Goal: Contribute content: Contribute content

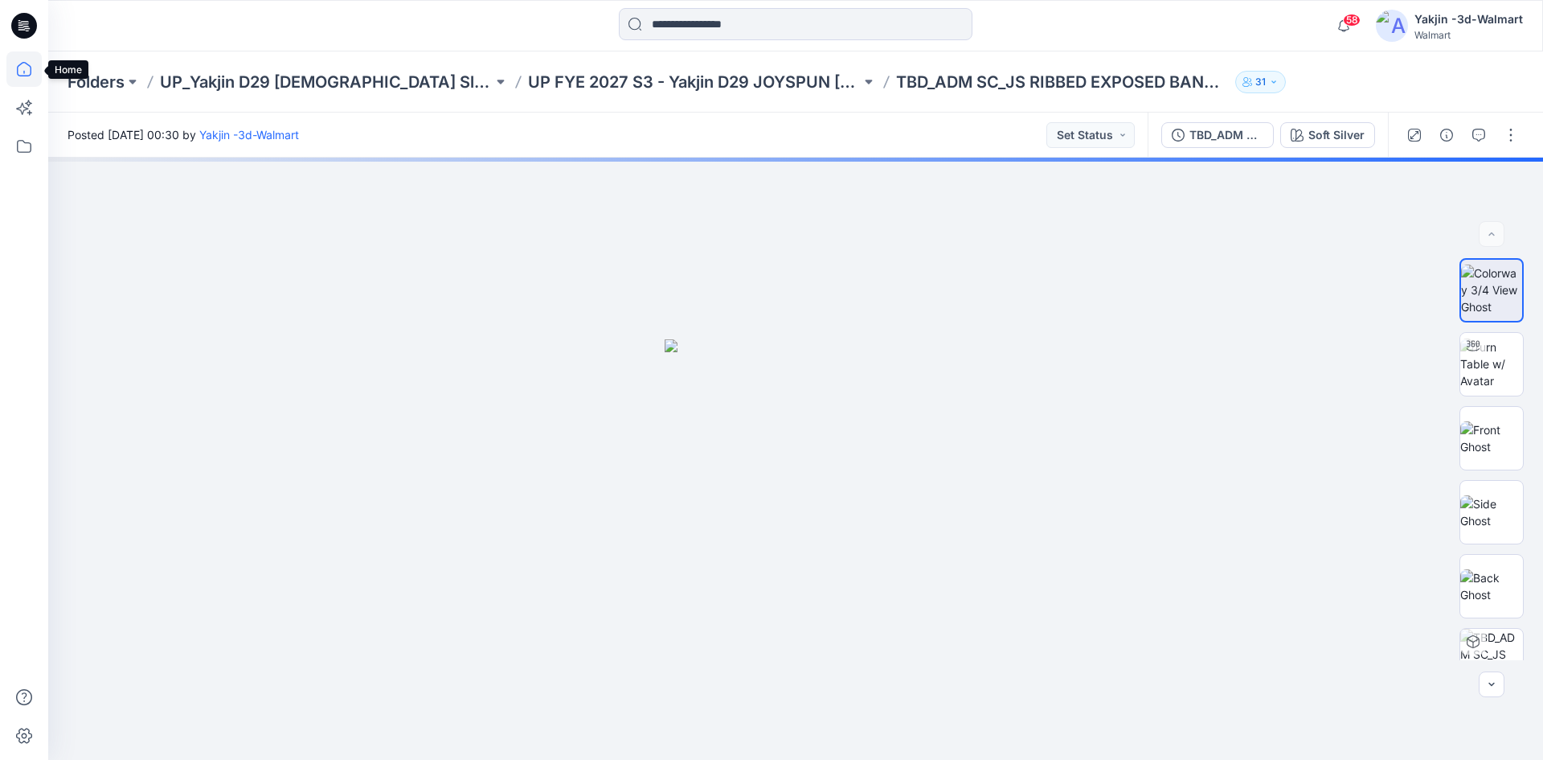
click at [20, 65] on icon at bounding box center [24, 69] width 14 height 14
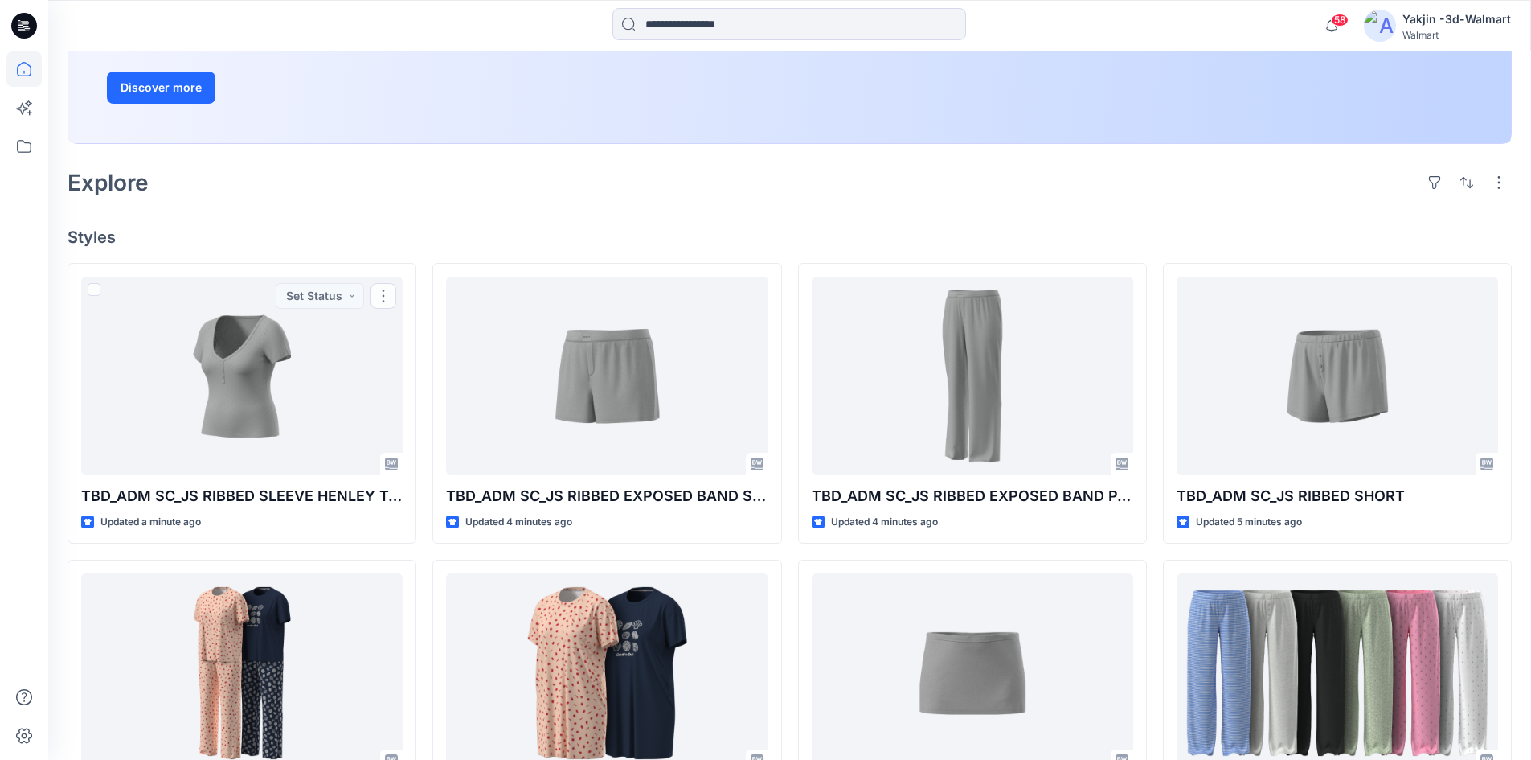
scroll to position [322, 0]
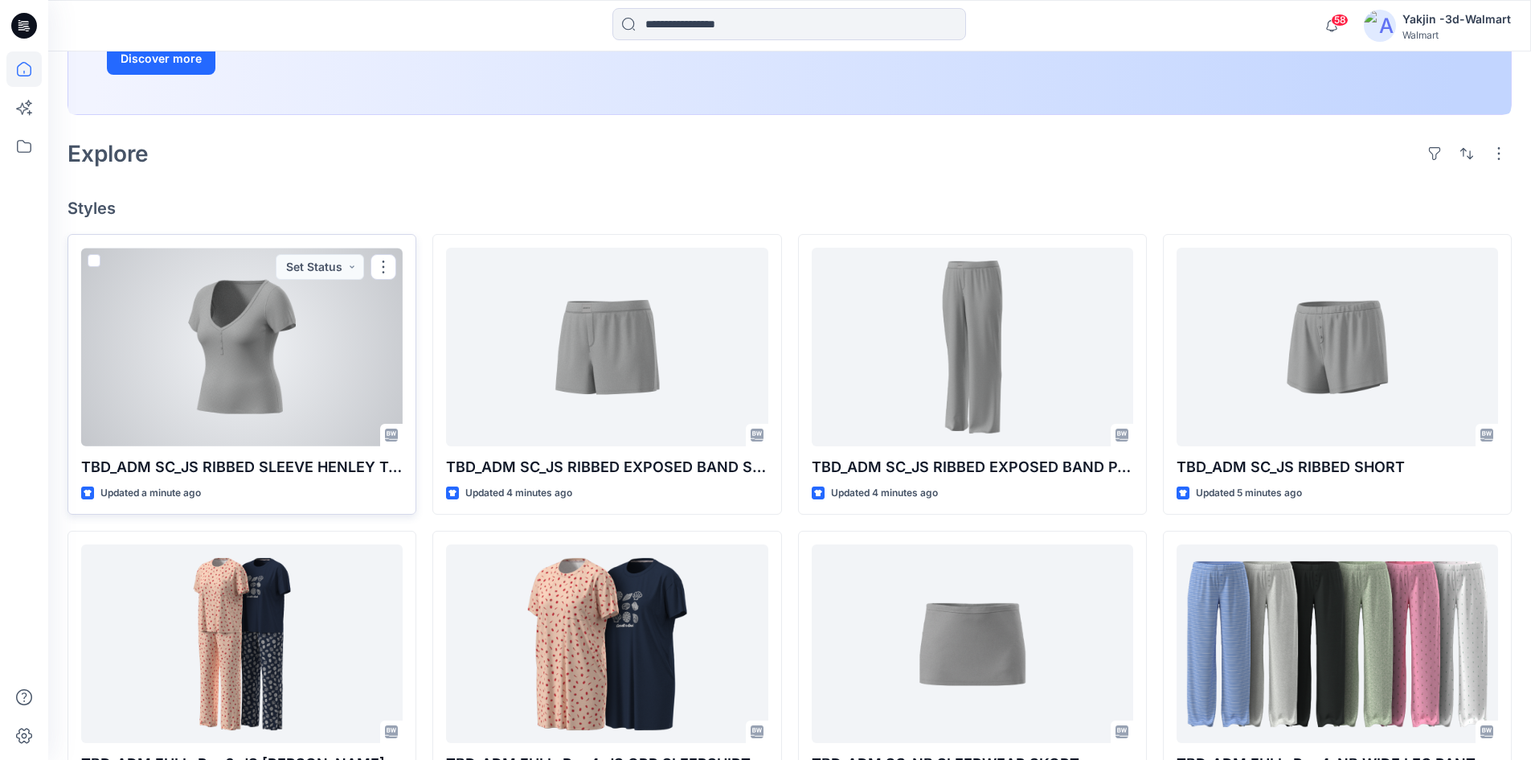
click at [262, 385] on div at bounding box center [242, 347] width 322 height 199
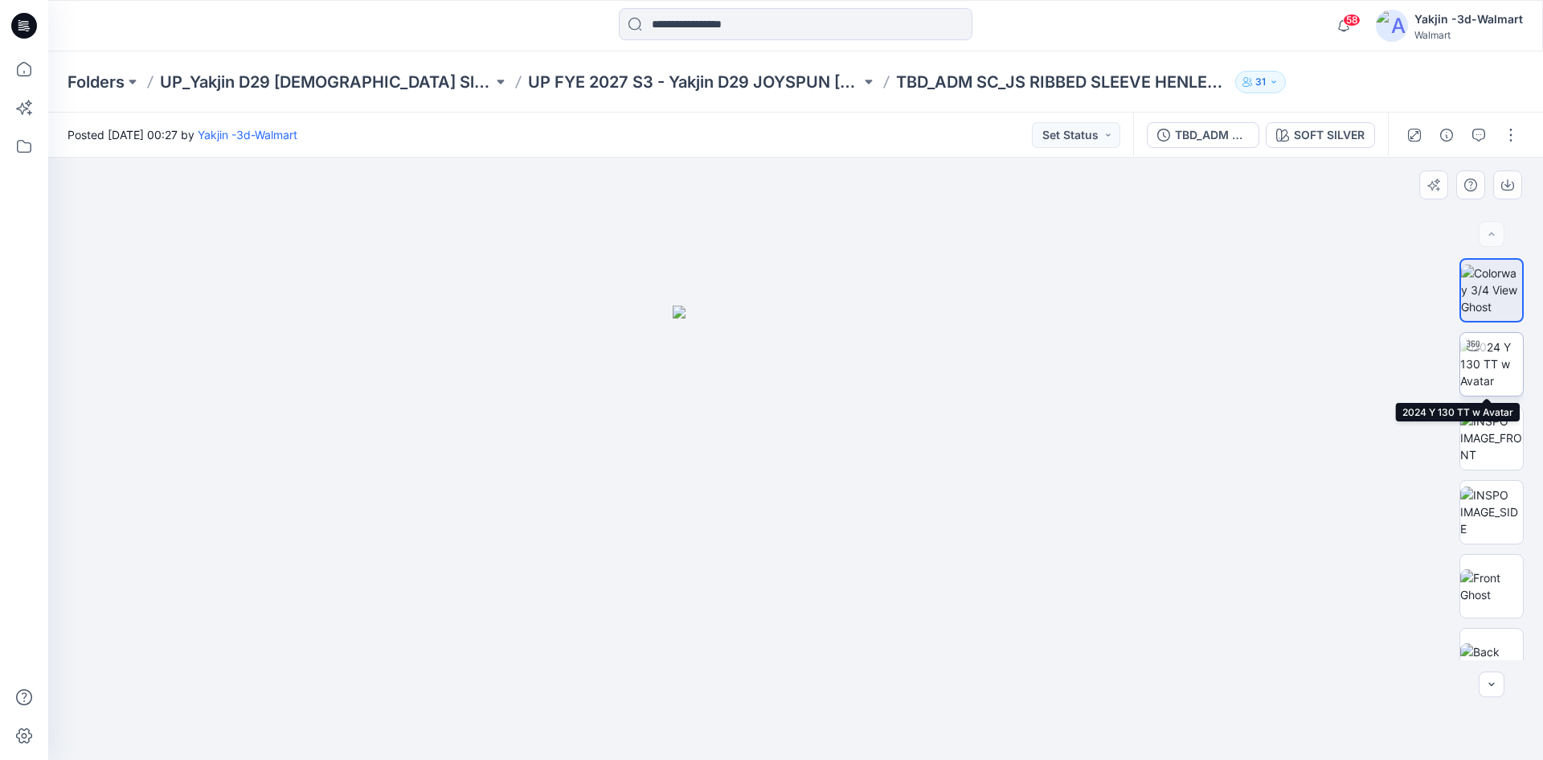
click at [1497, 342] on img at bounding box center [1491, 363] width 63 height 51
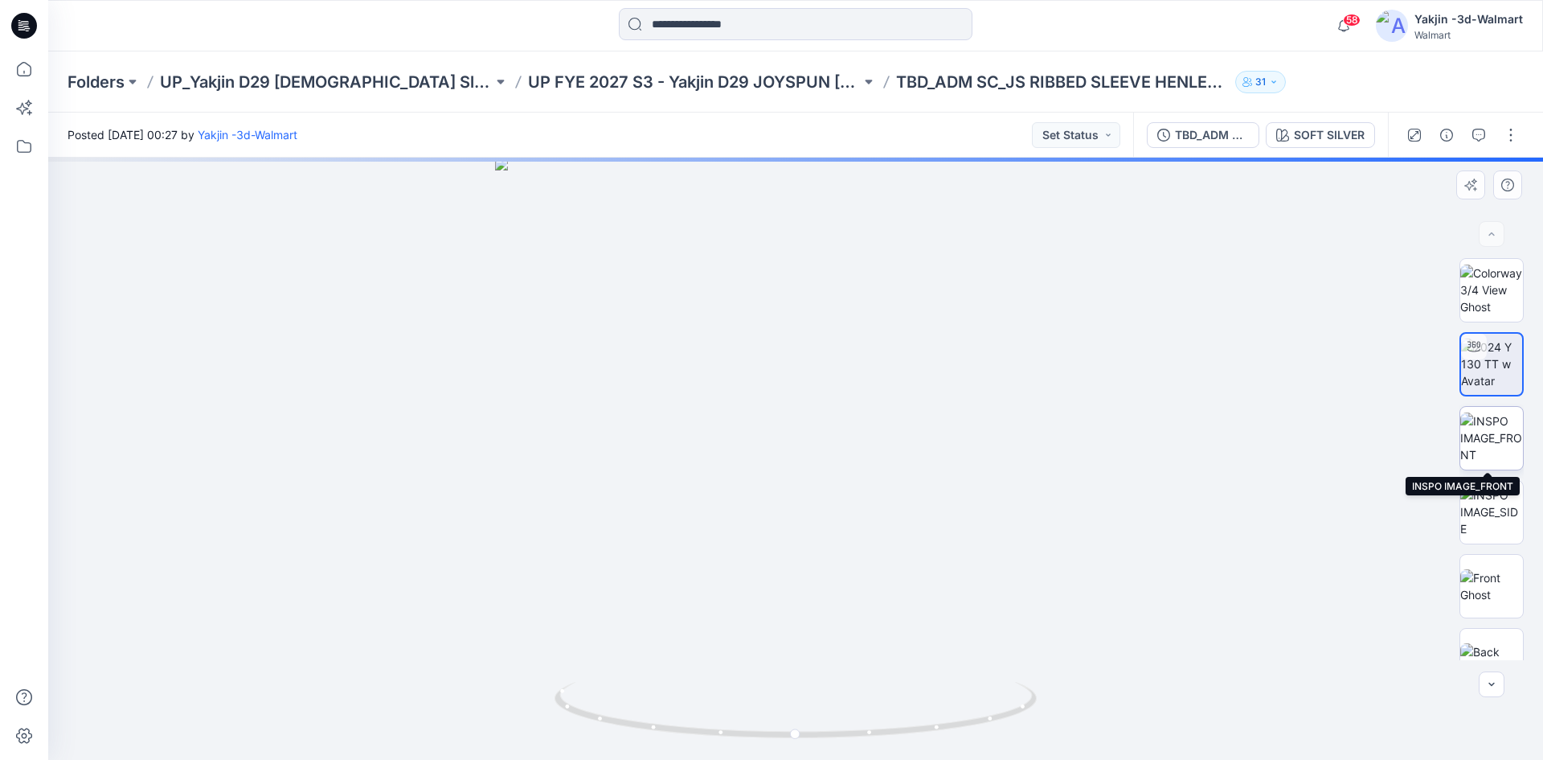
click at [1477, 445] on img at bounding box center [1491, 437] width 63 height 51
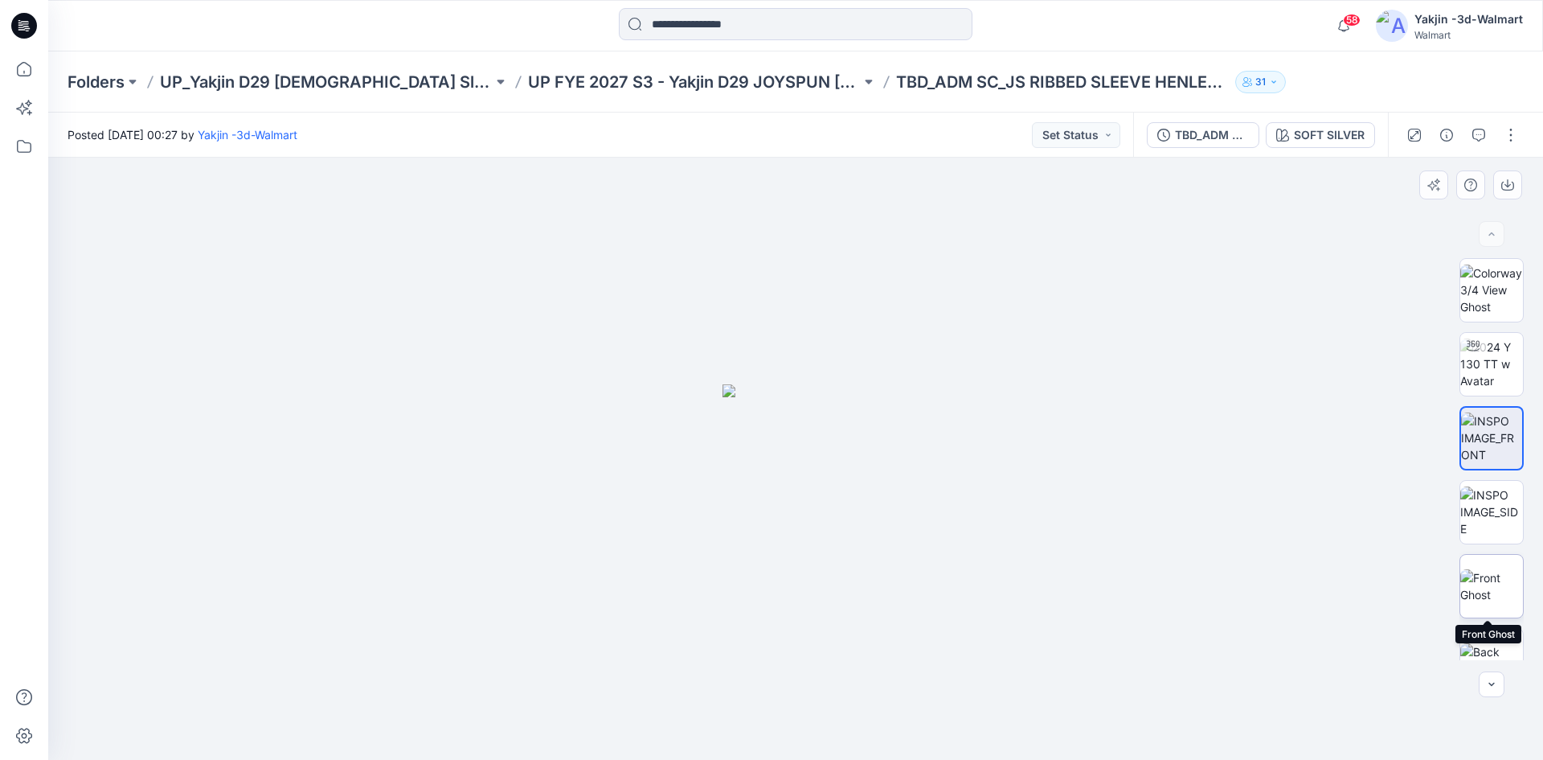
click at [1496, 600] on img at bounding box center [1491, 586] width 63 height 34
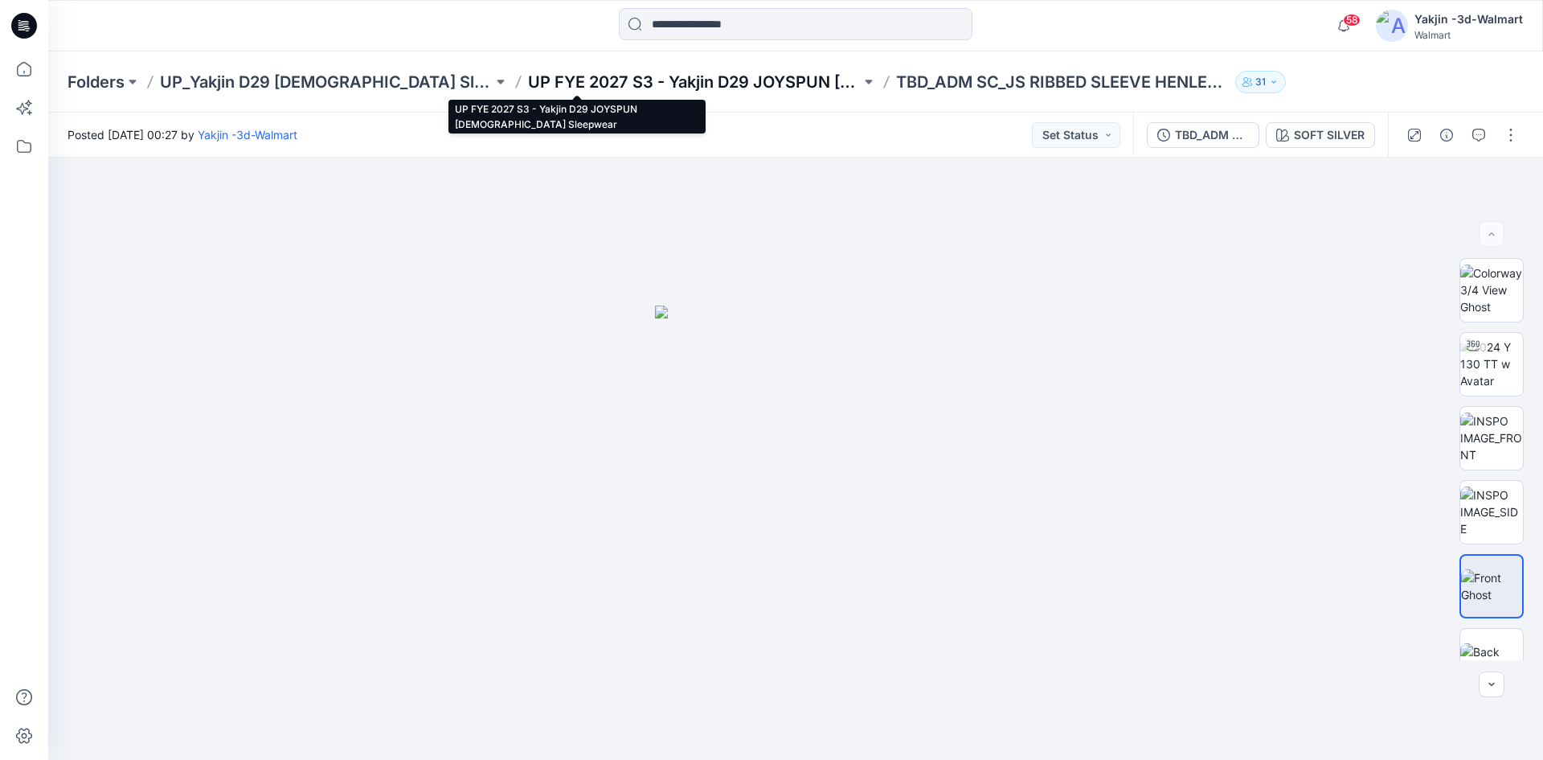
click at [645, 90] on p "UP FYE 2027 S3 - Yakjin D29 JOYSPUN [DEMOGRAPHIC_DATA] Sleepwear" at bounding box center [694, 82] width 333 height 23
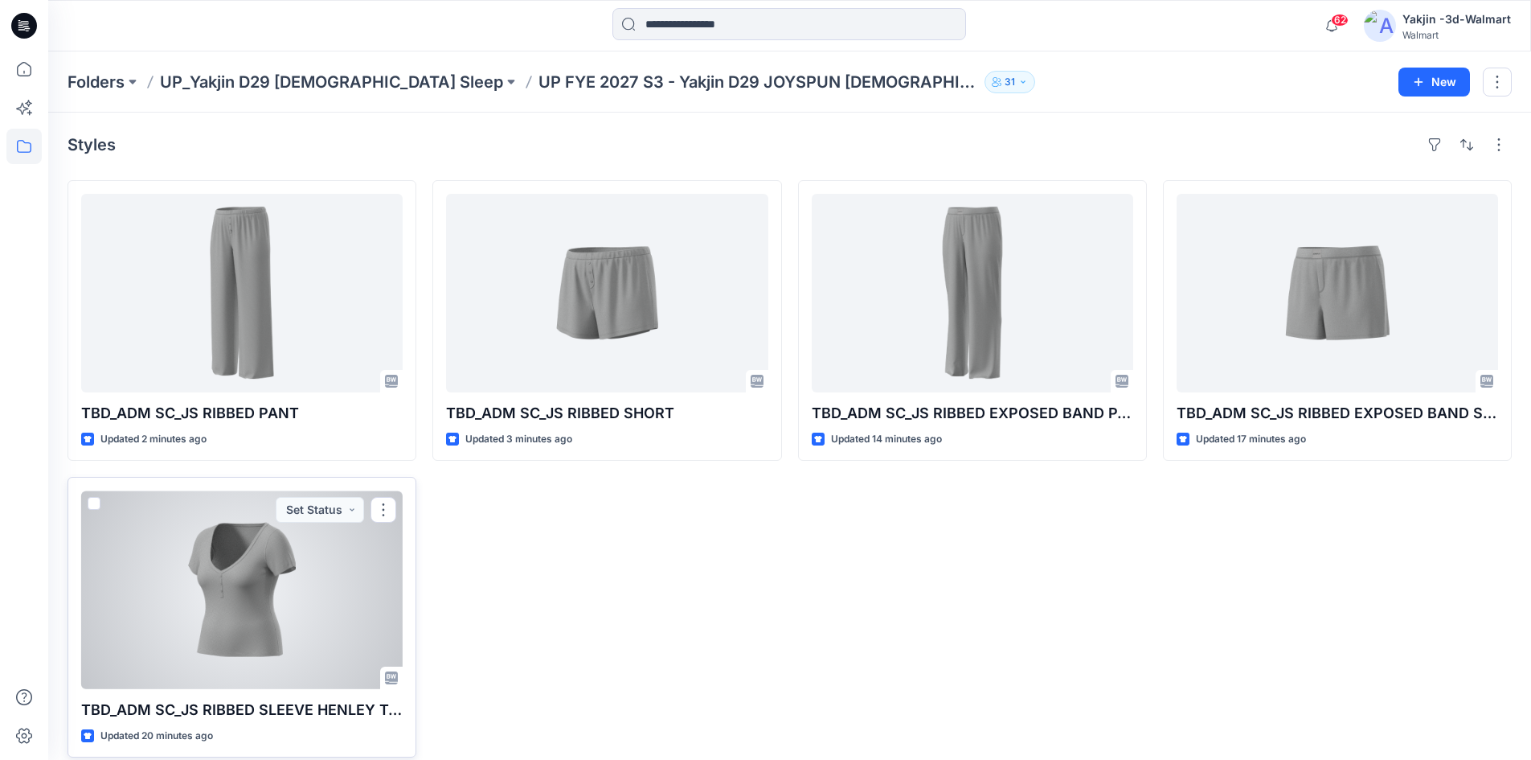
click at [312, 615] on div at bounding box center [242, 589] width 322 height 199
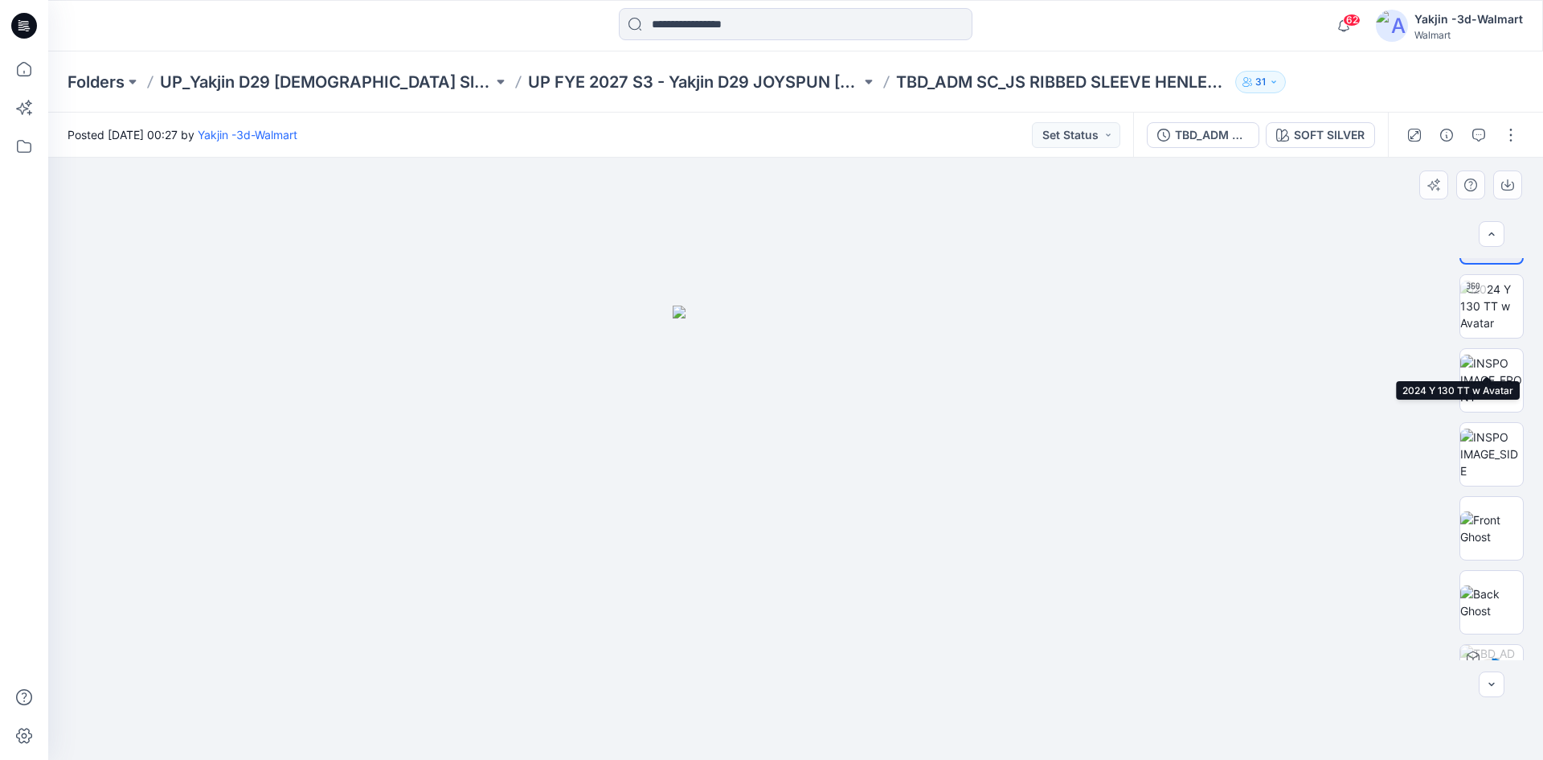
scroll to position [80, 0]
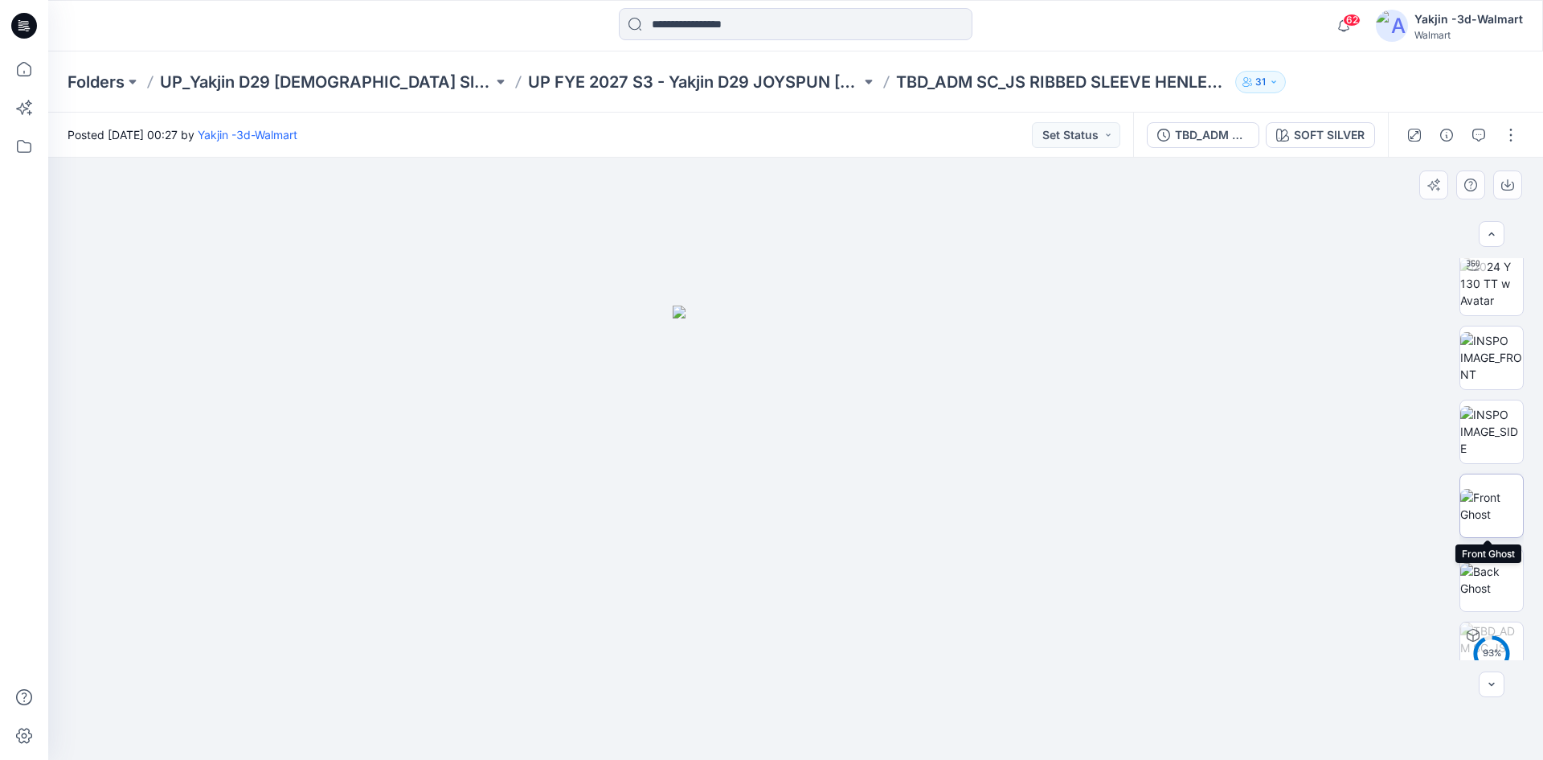
click at [1492, 522] on img at bounding box center [1491, 506] width 63 height 34
click at [1497, 566] on img at bounding box center [1491, 580] width 63 height 34
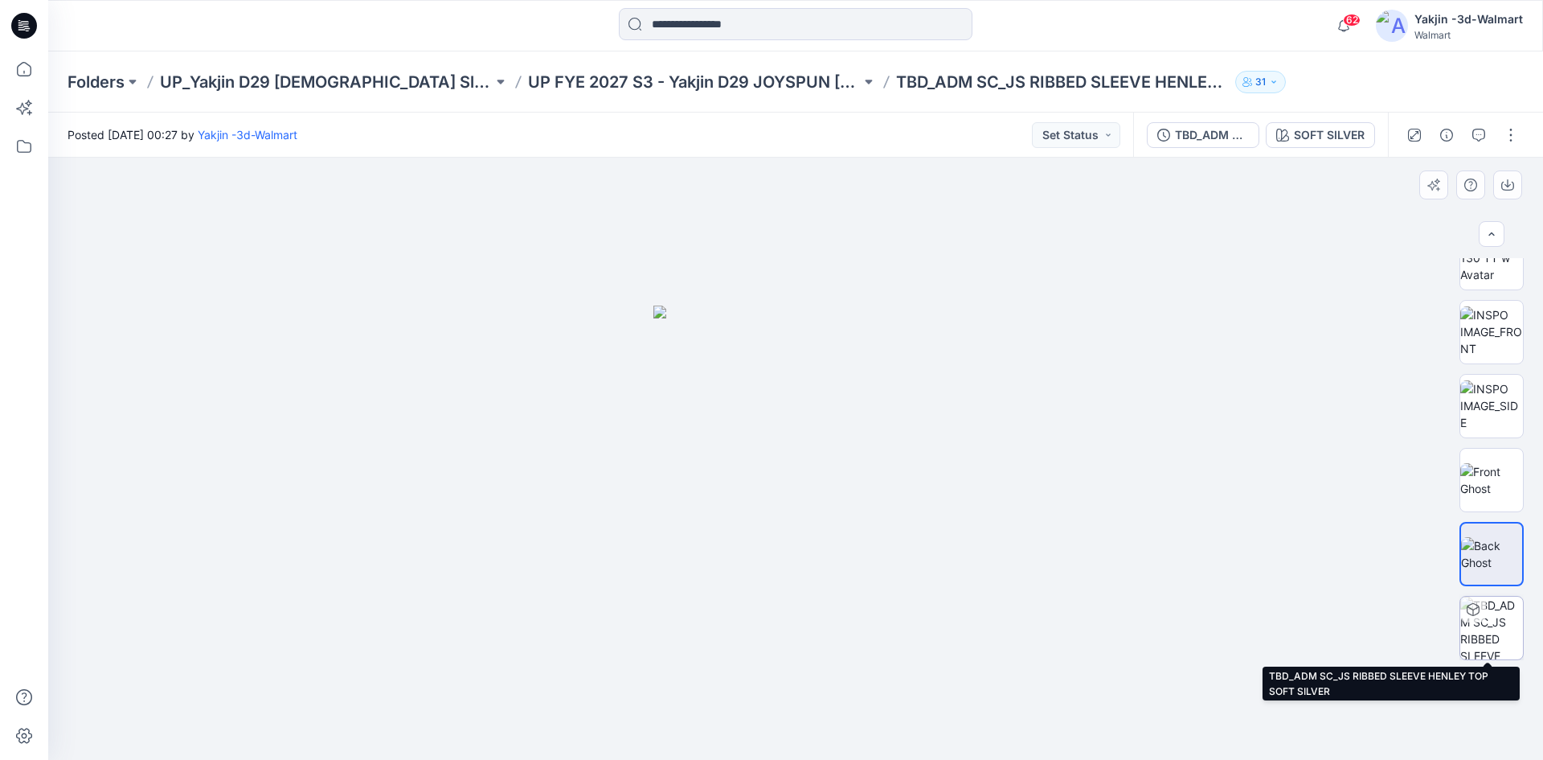
click at [1495, 625] on img at bounding box center [1491, 627] width 63 height 63
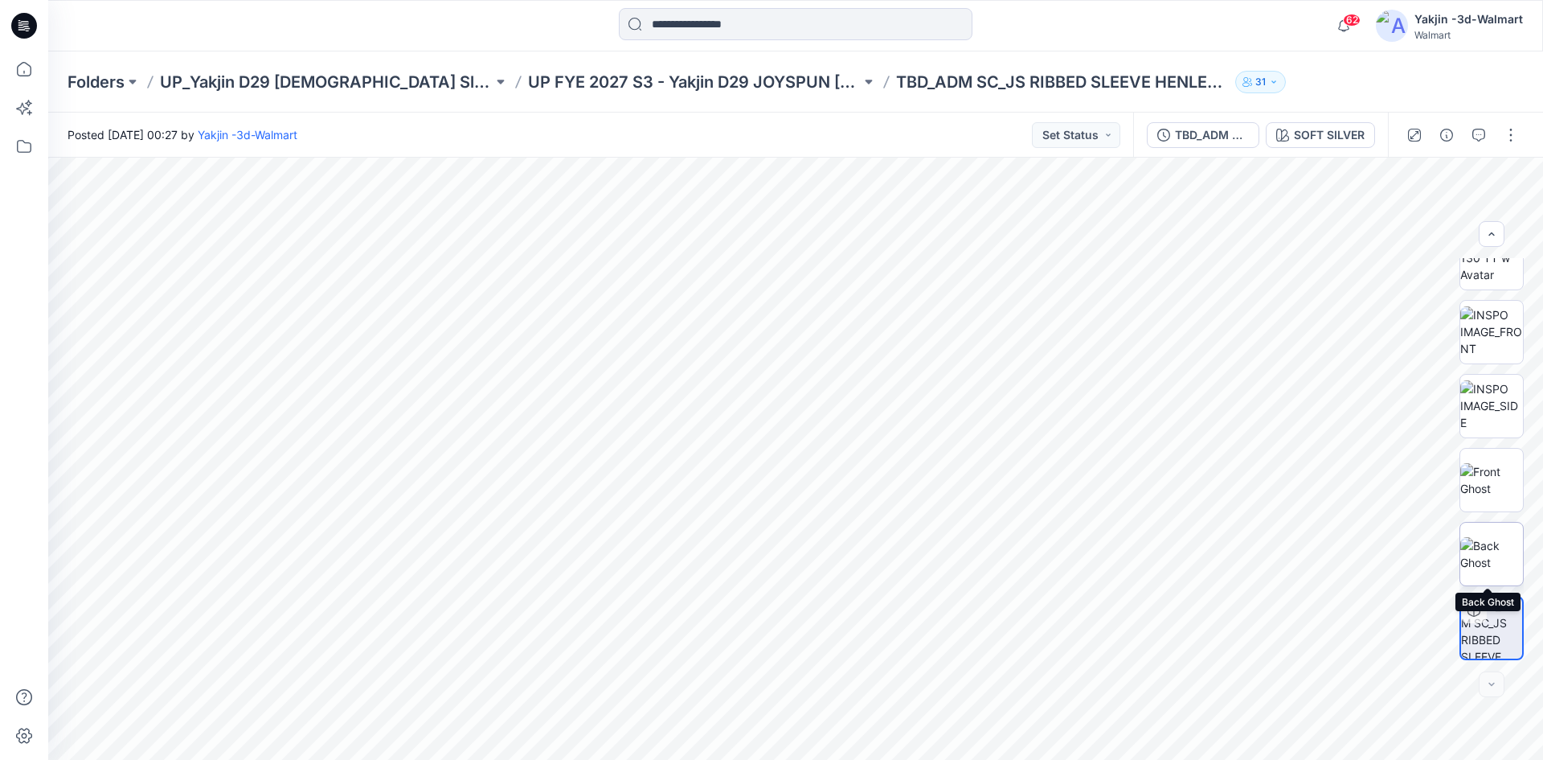
click at [1481, 555] on img at bounding box center [1491, 554] width 63 height 34
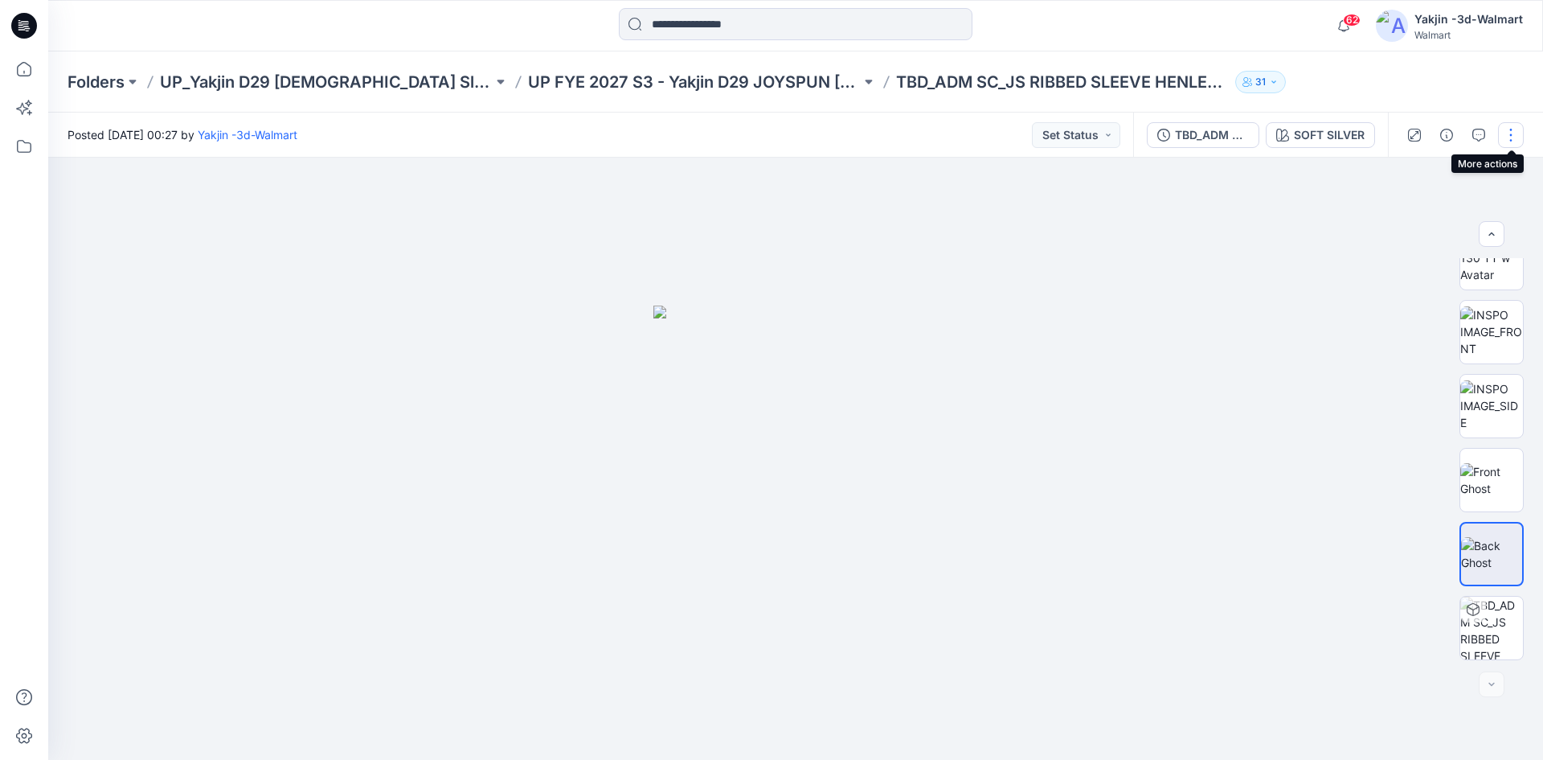
click at [1514, 133] on button "button" at bounding box center [1511, 135] width 26 height 26
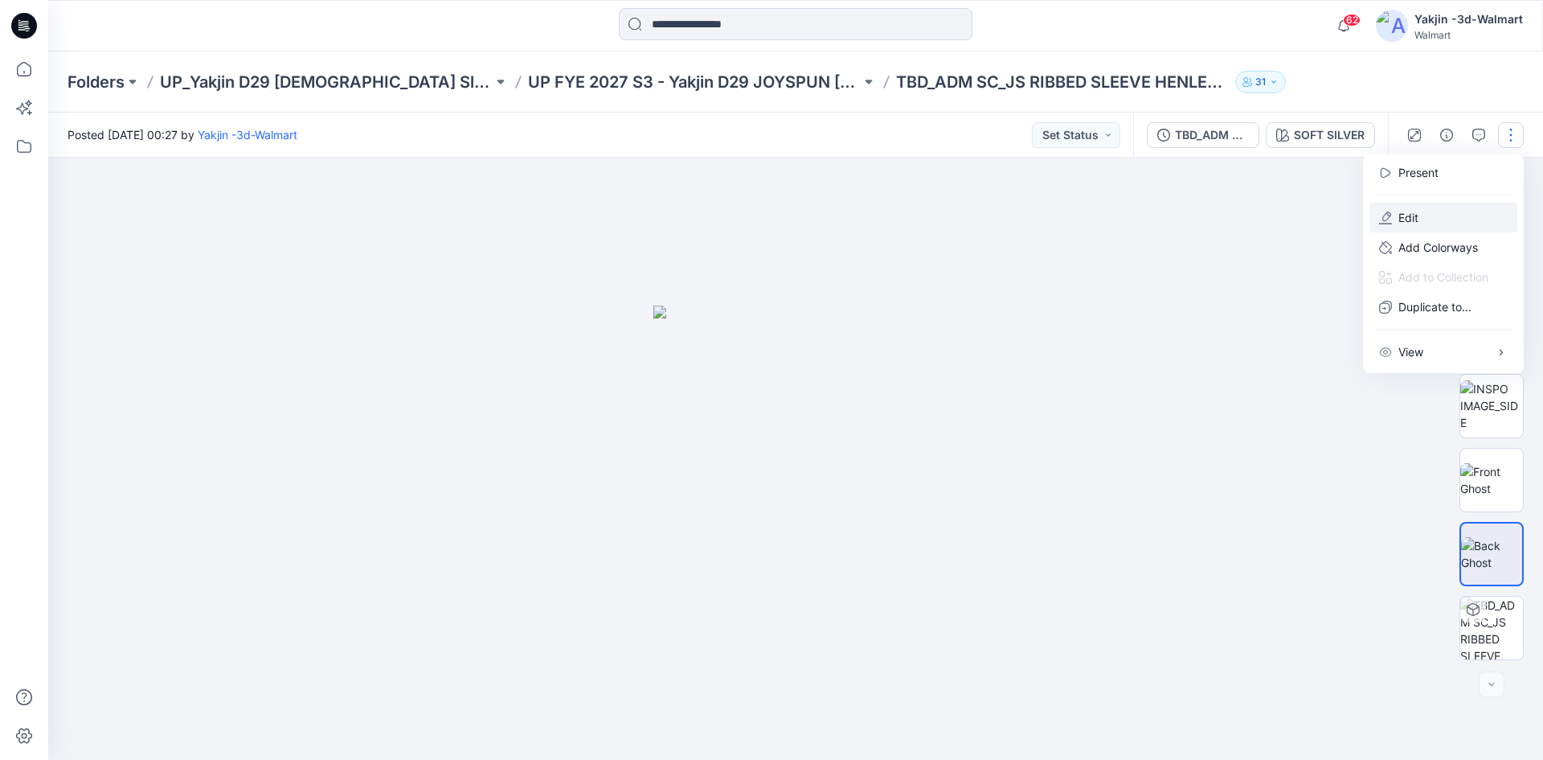
click at [1399, 212] on p "Edit" at bounding box center [1409, 217] width 20 height 17
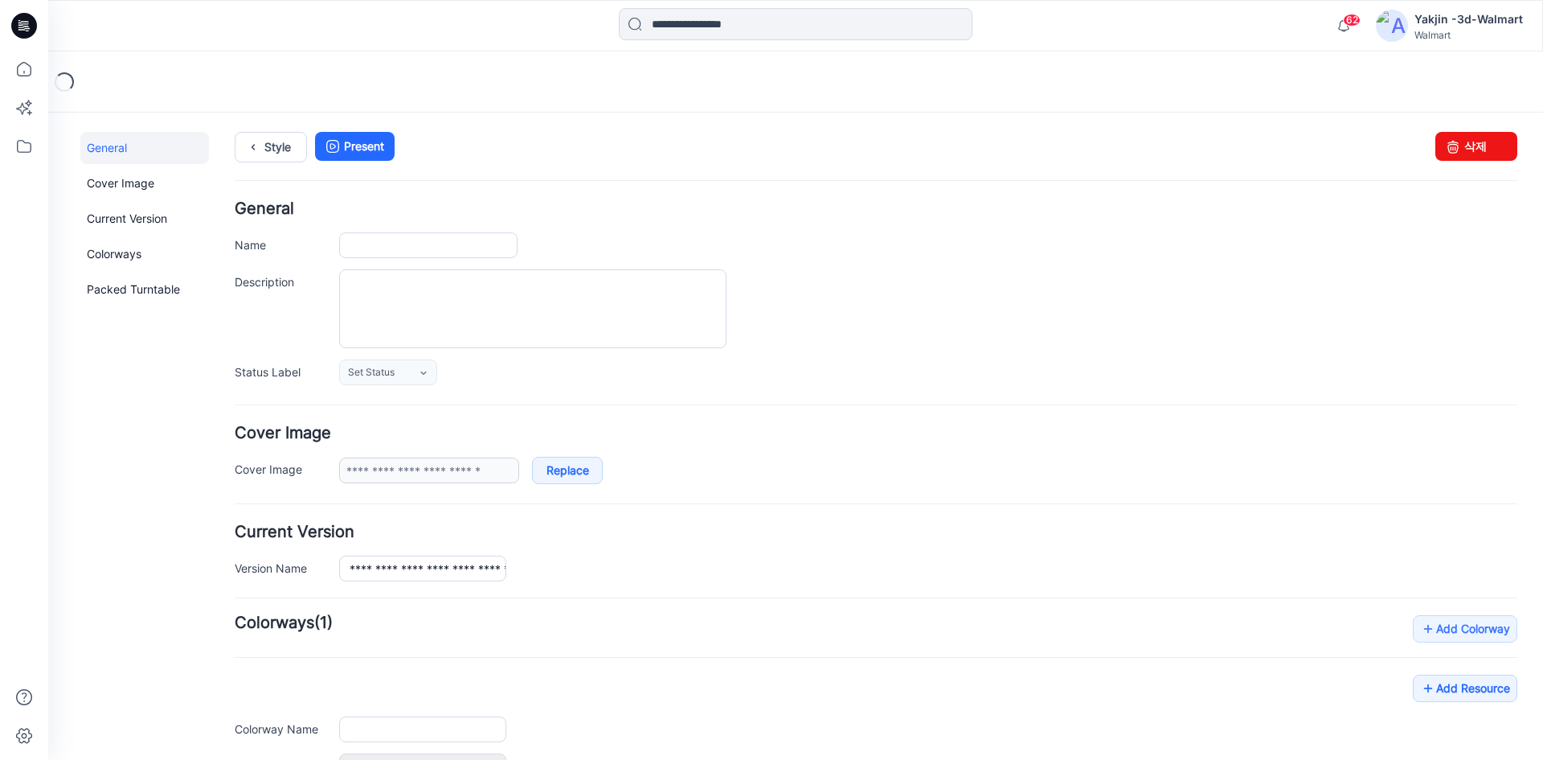
type input "**********"
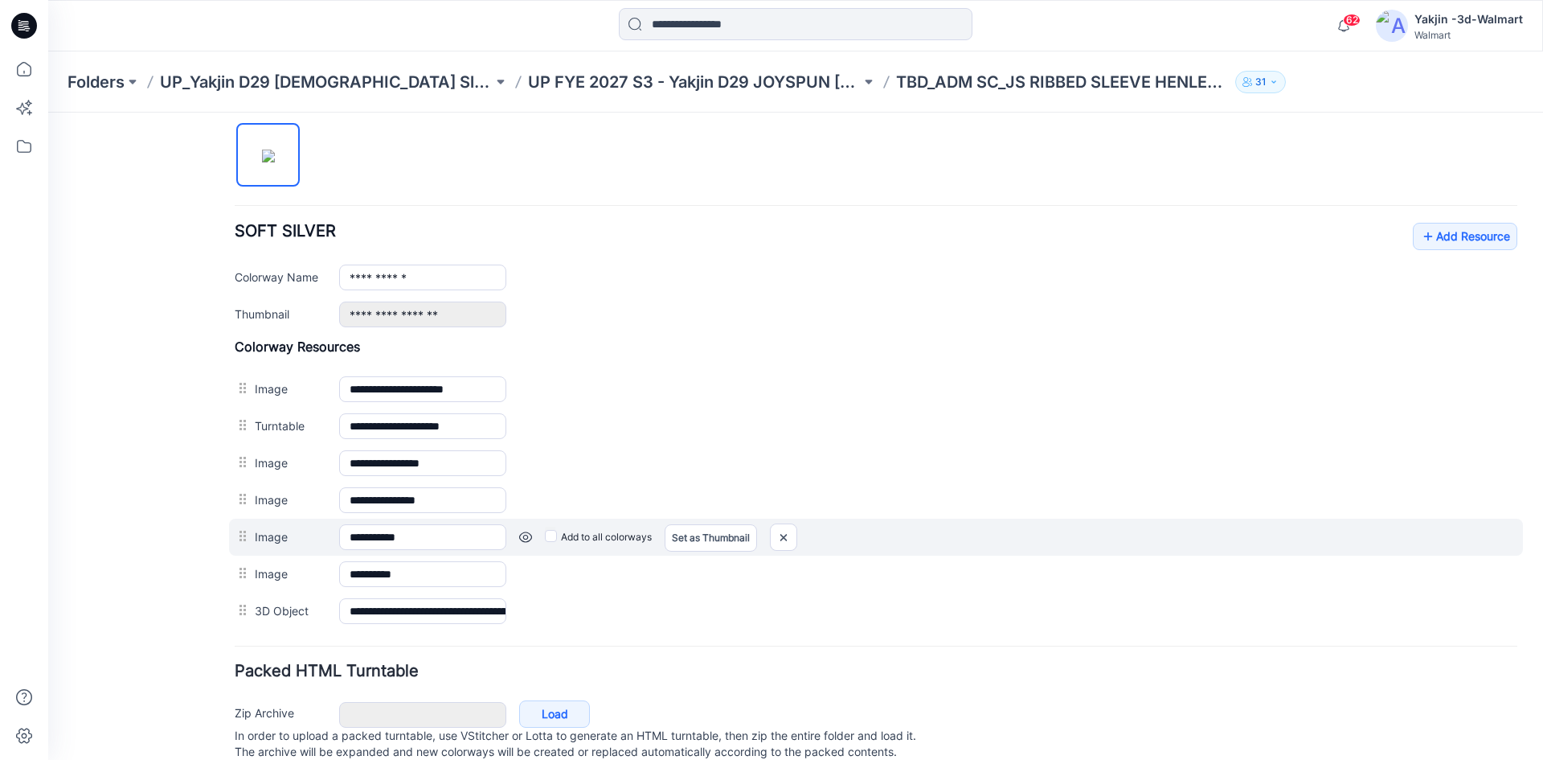
scroll to position [563, 0]
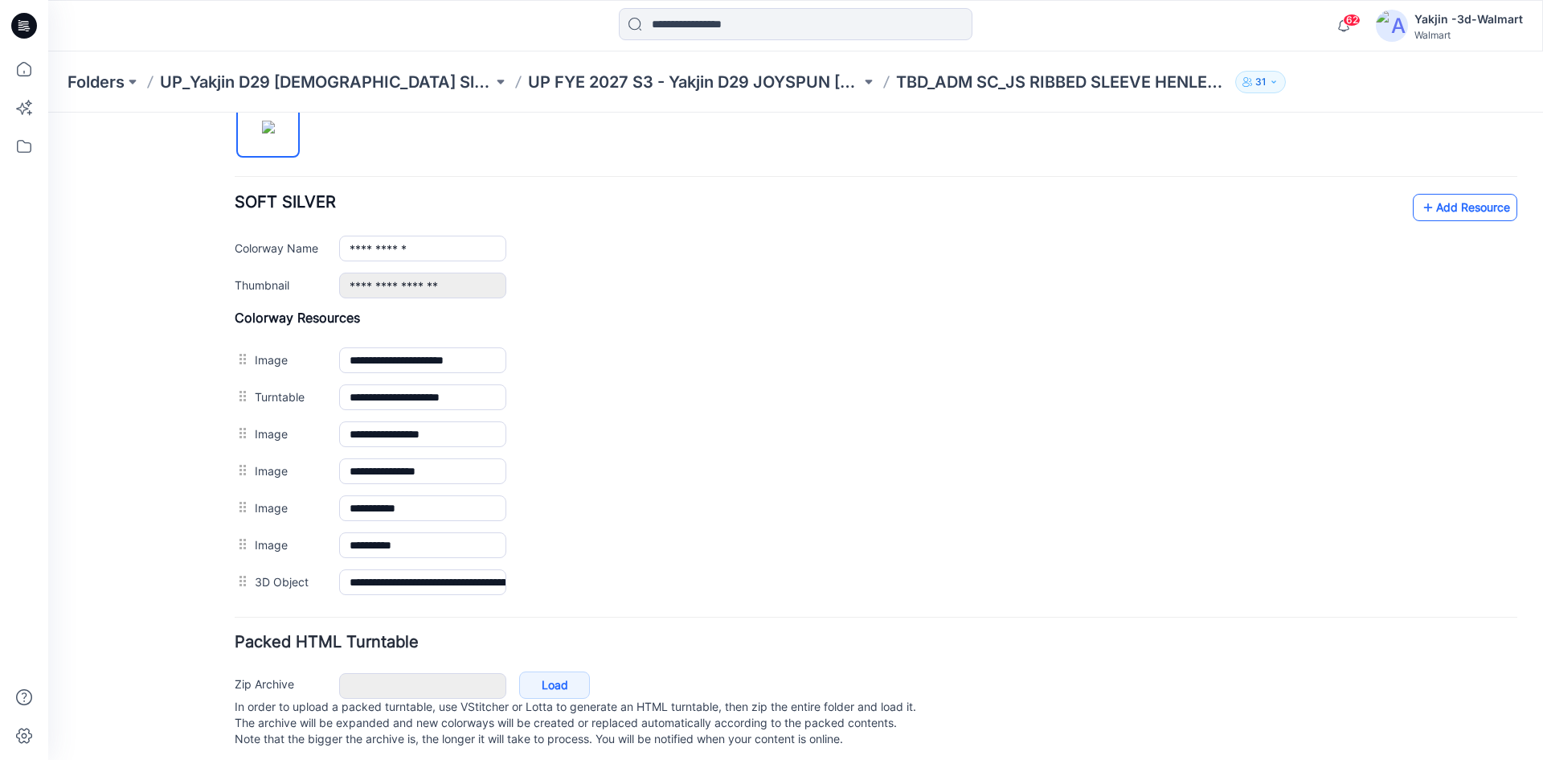
click at [1438, 207] on link "Add Resource" at bounding box center [1465, 207] width 104 height 27
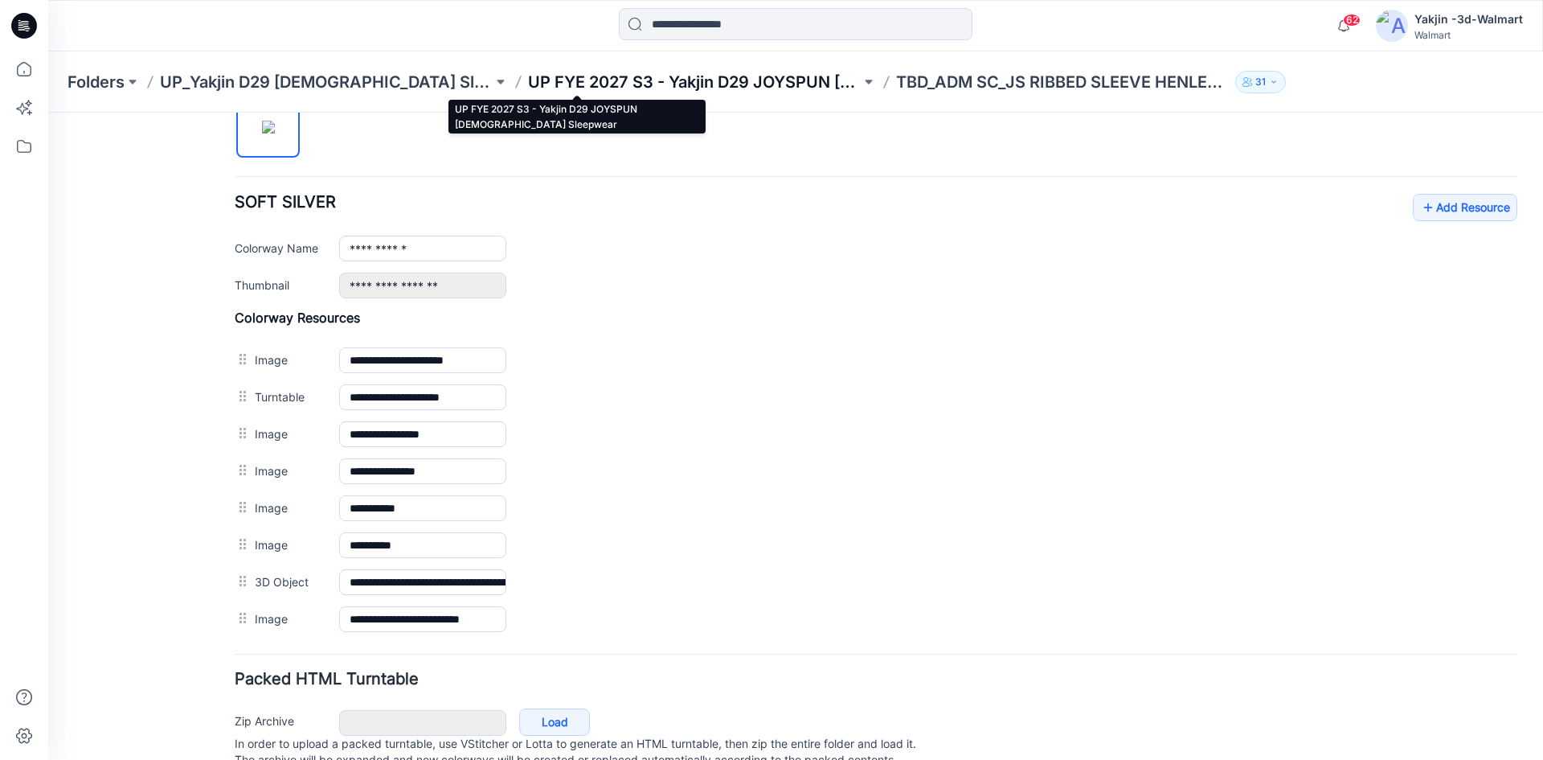
click at [608, 75] on p "UP FYE 2027 S3 - Yakjin D29 JOYSPUN [DEMOGRAPHIC_DATA] Sleepwear" at bounding box center [694, 82] width 333 height 23
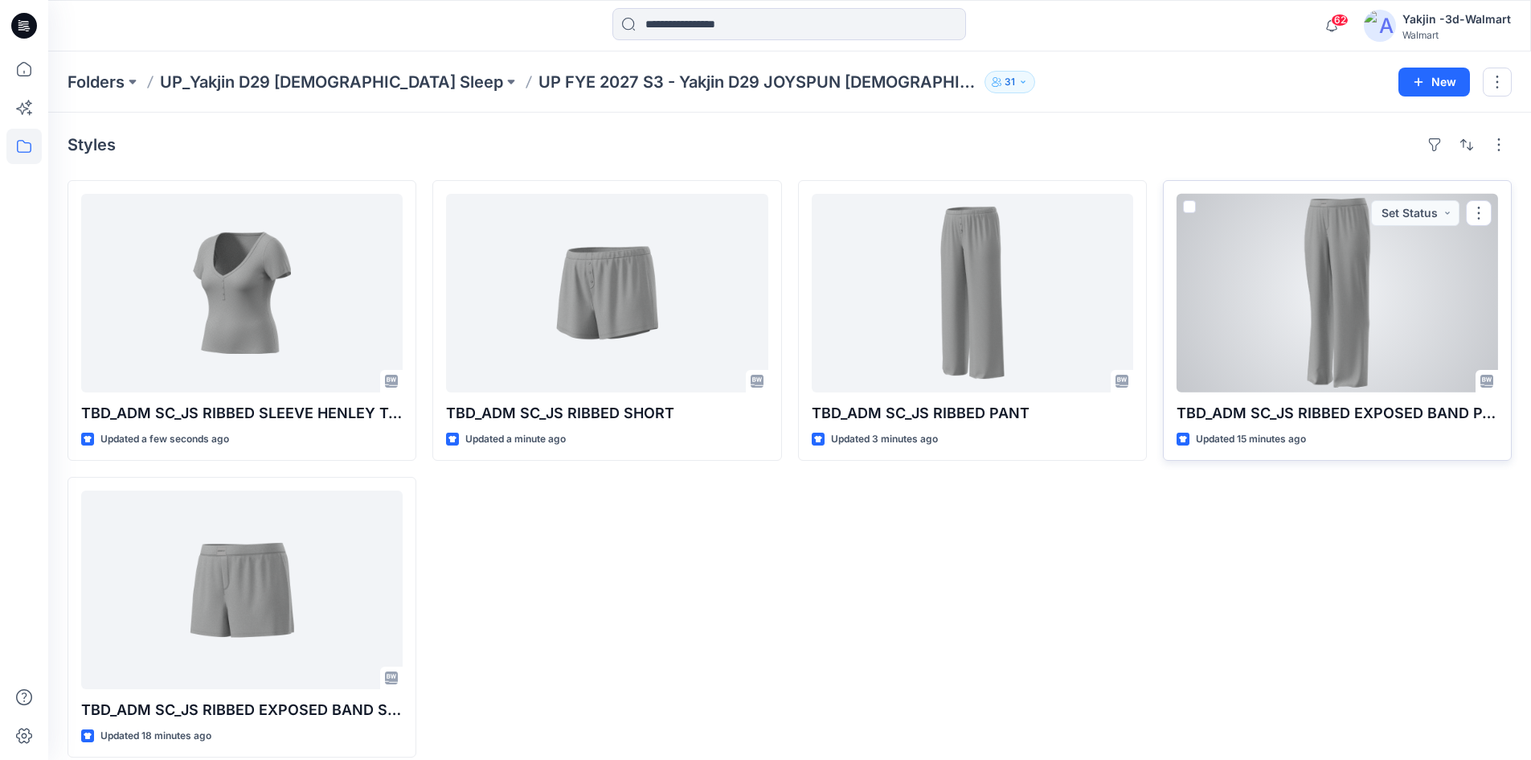
click at [1338, 351] on div at bounding box center [1338, 293] width 322 height 199
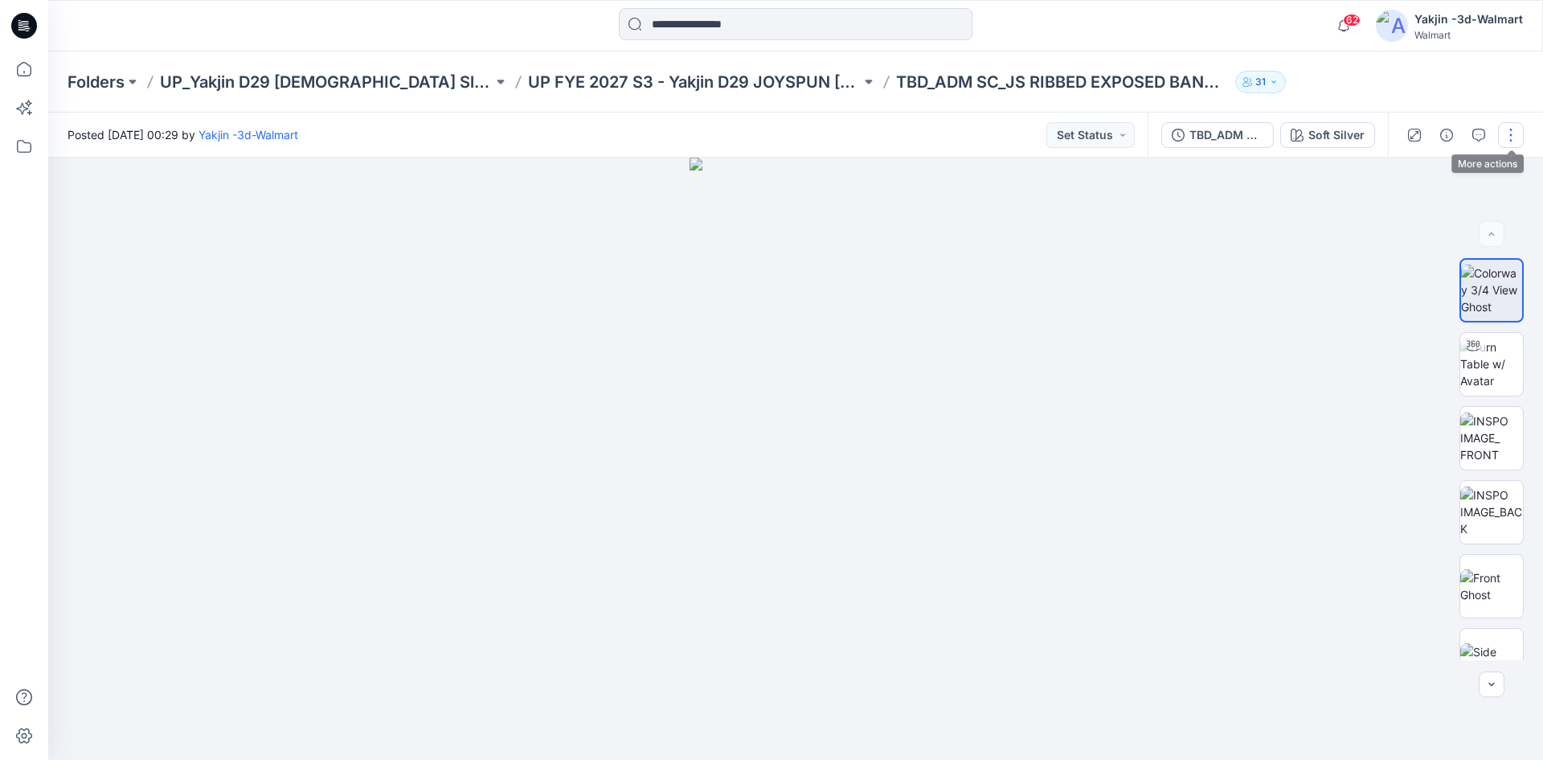
click at [1510, 137] on button "button" at bounding box center [1511, 135] width 26 height 26
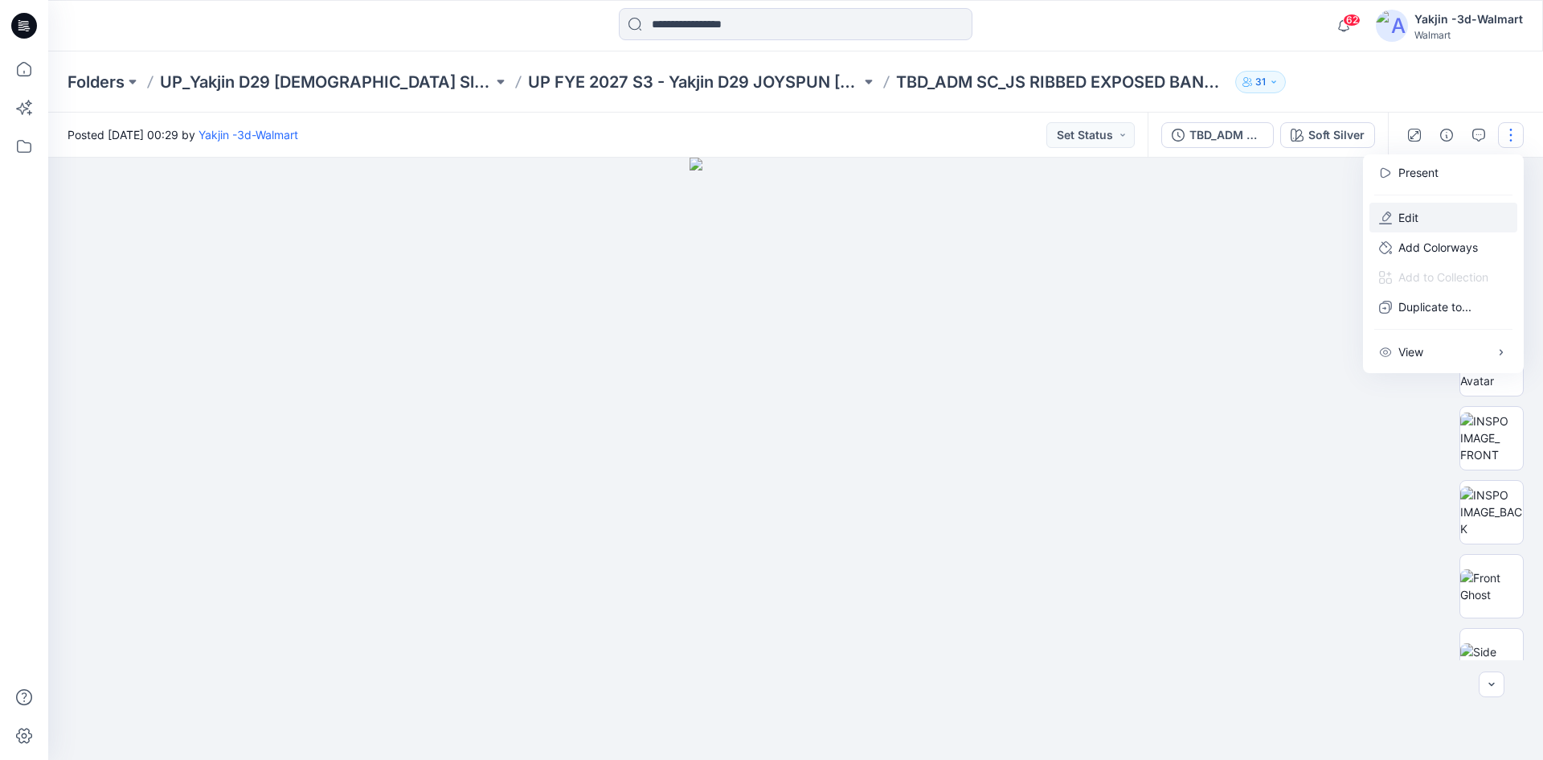
click at [1435, 209] on button "Edit" at bounding box center [1444, 218] width 148 height 30
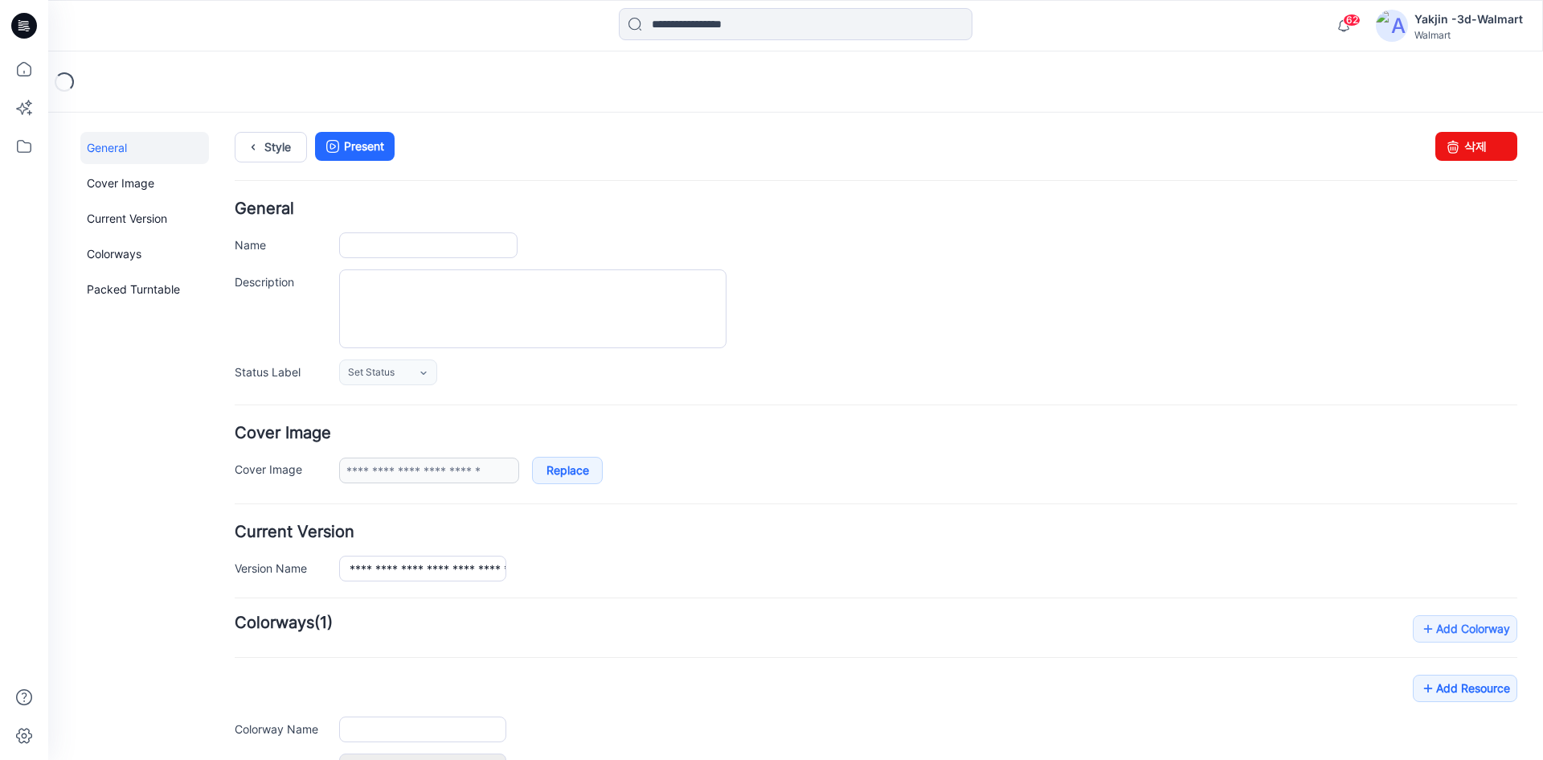
type input "**********"
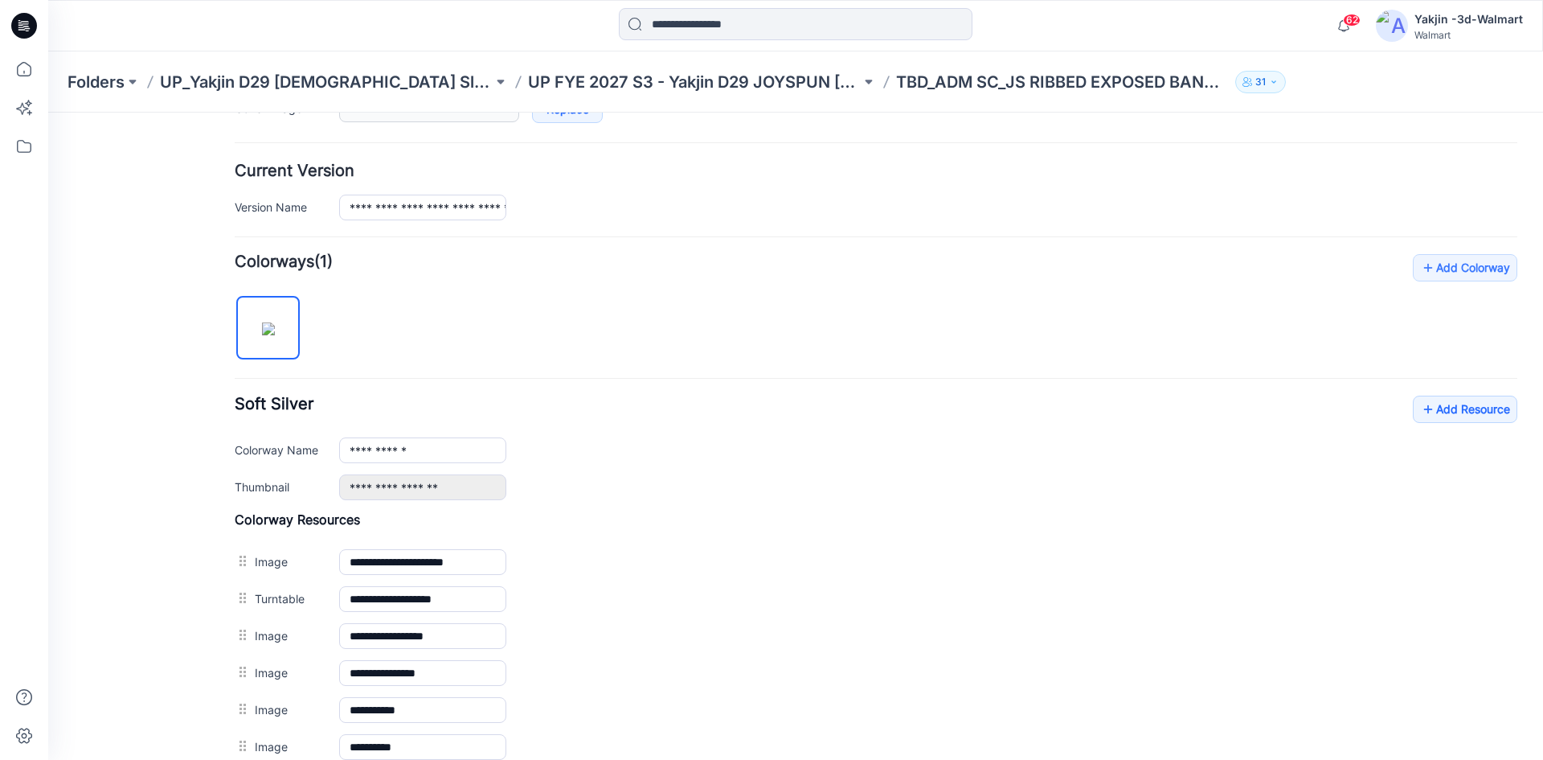
scroll to position [402, 0]
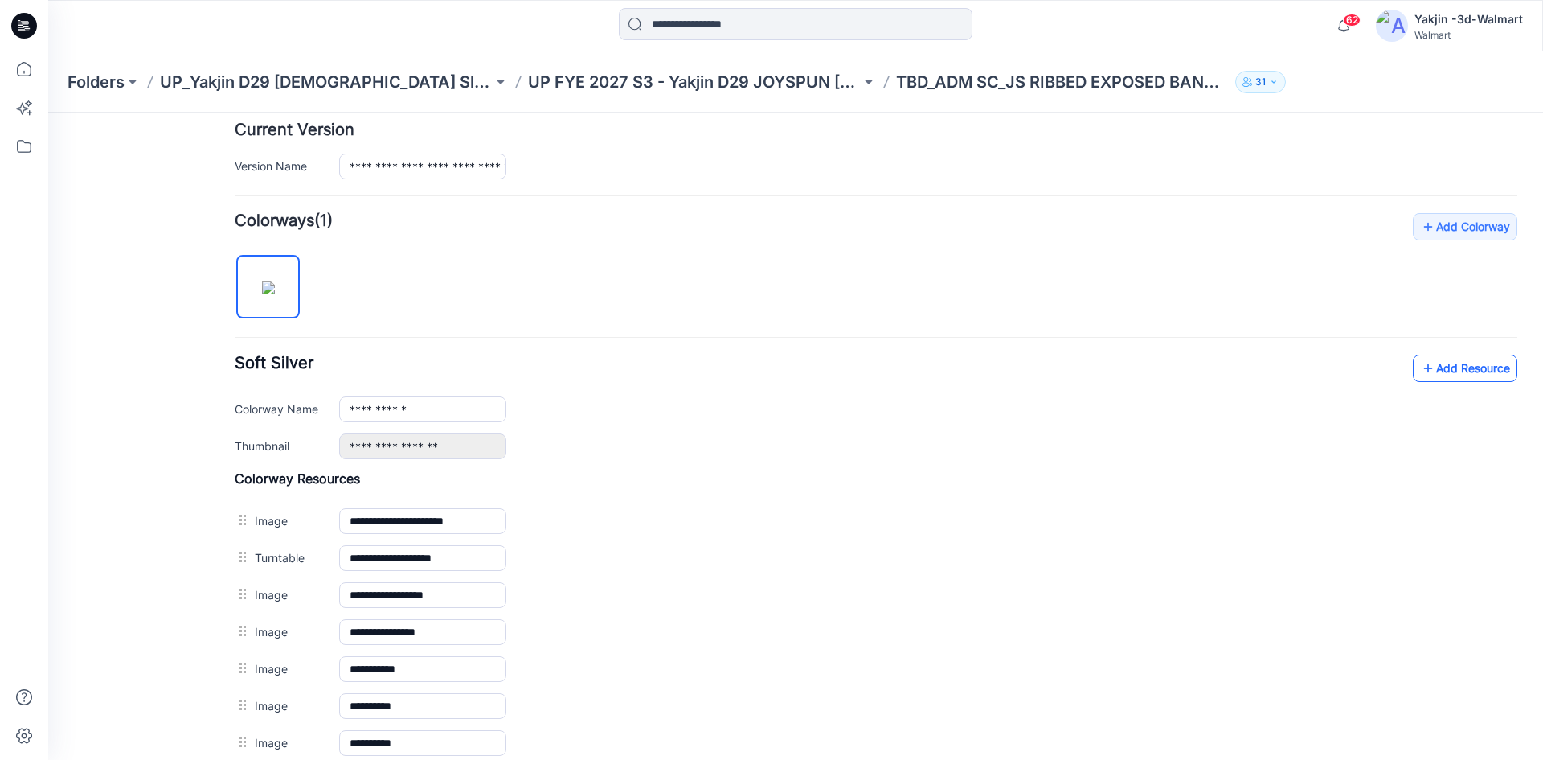
click at [1458, 371] on link "Add Resource" at bounding box center [1465, 367] width 104 height 27
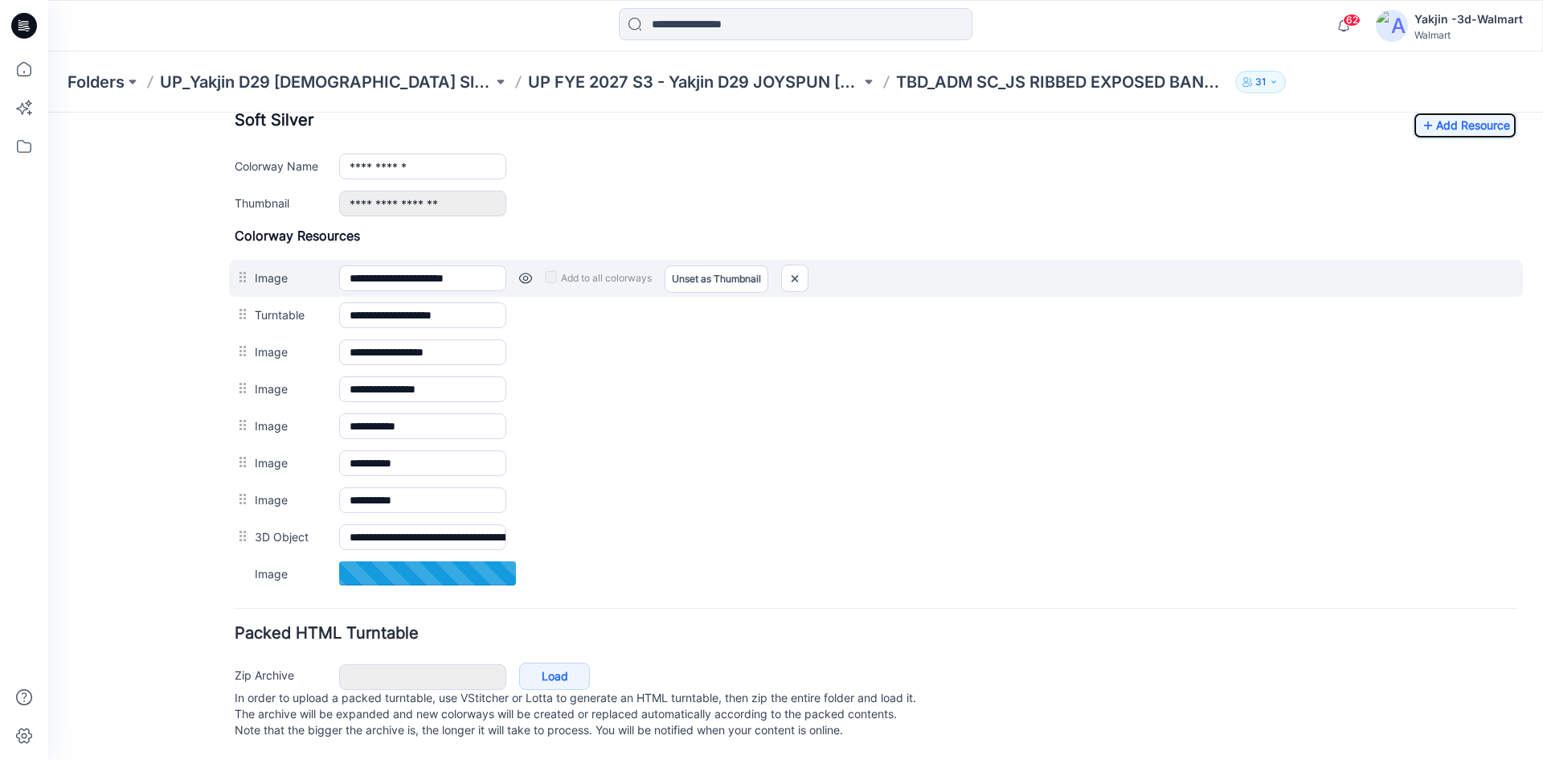
scroll to position [661, 0]
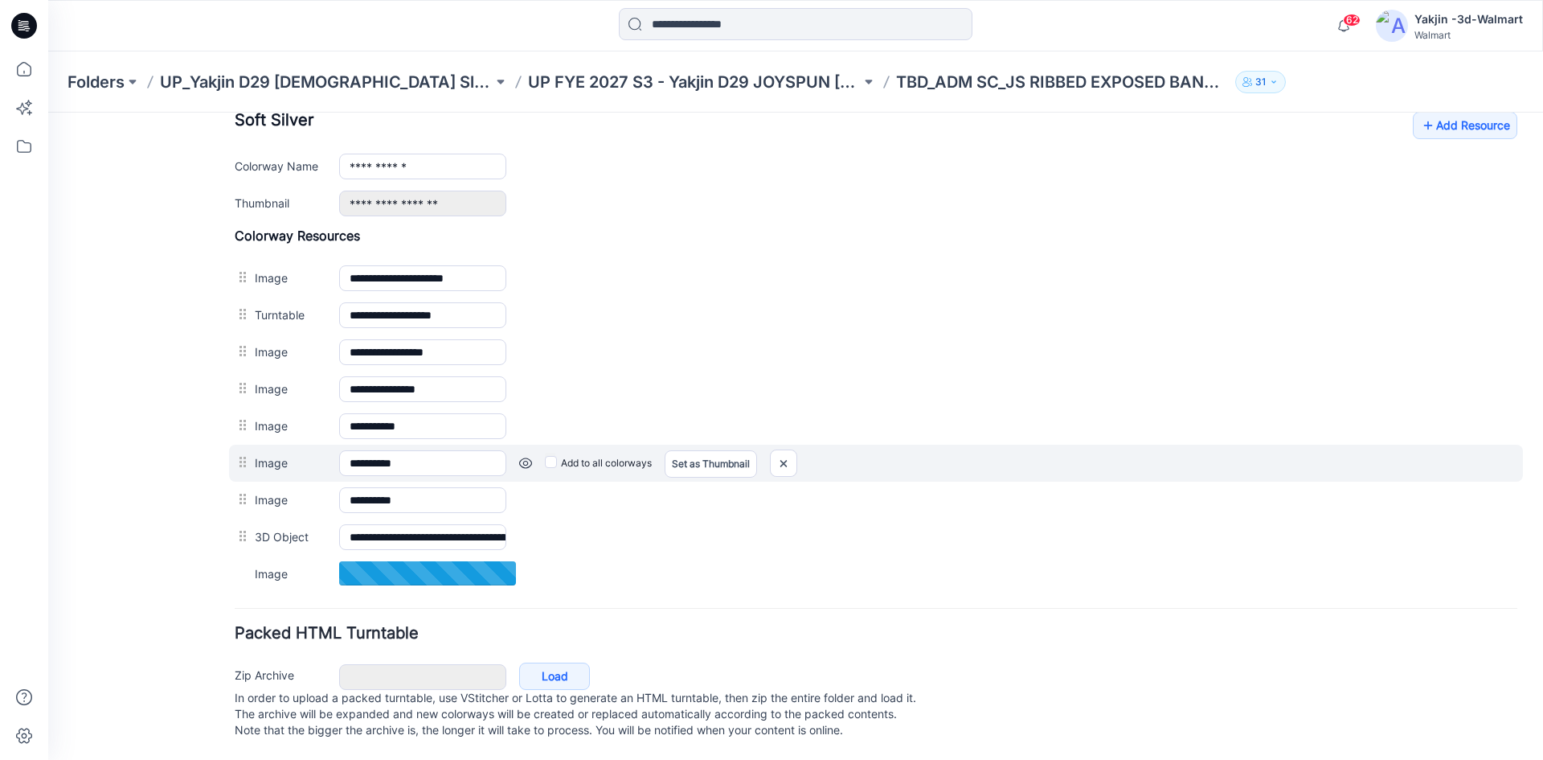
click at [971, 450] on div "Add to all colorways Set as Thumbnail Unset as Thumbnail" at bounding box center [1011, 463] width 1011 height 26
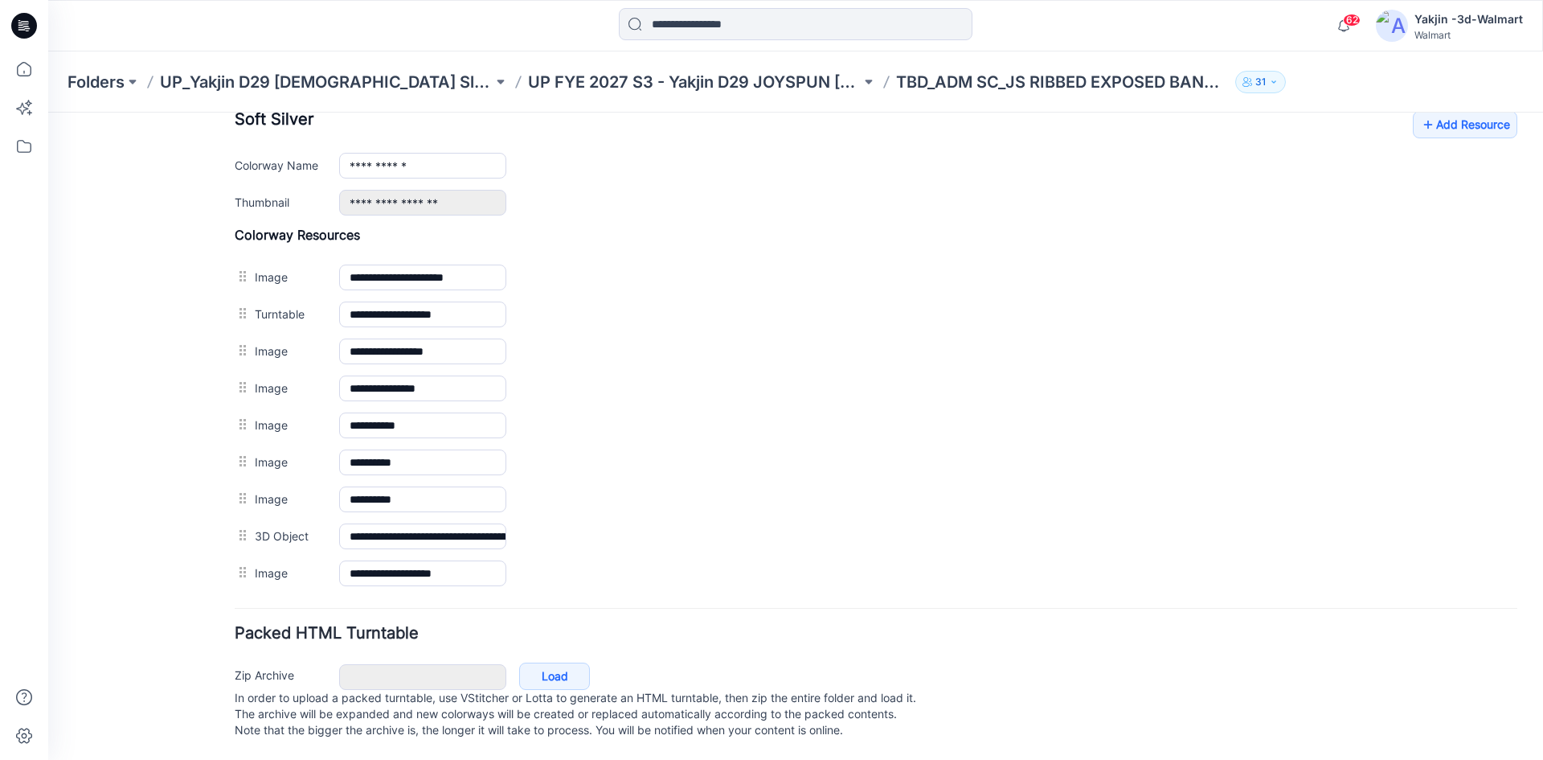
click at [1155, 610] on form "**********" at bounding box center [876, 150] width 1283 height 1188
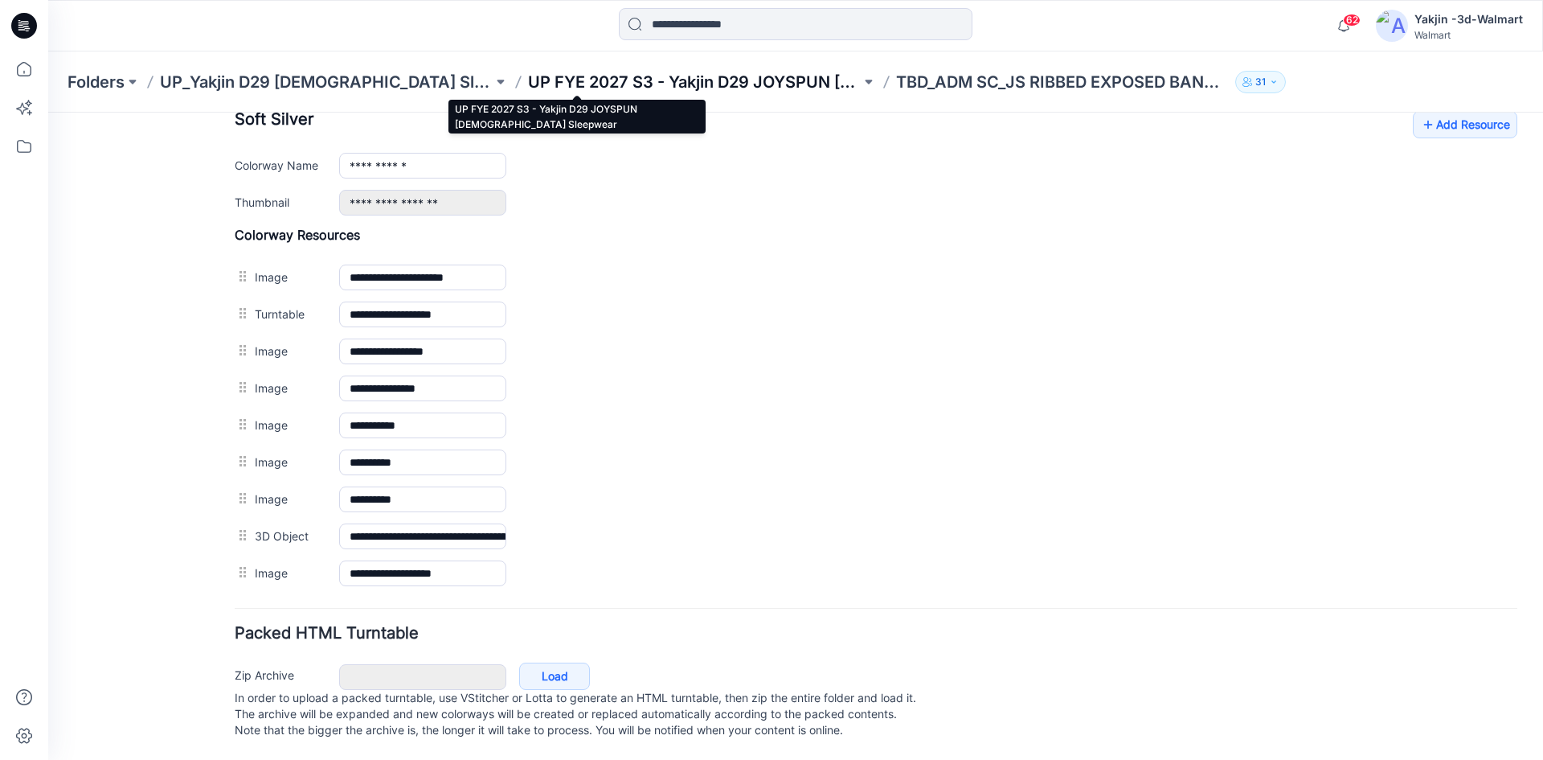
click at [630, 76] on p "UP FYE 2027 S3 - Yakjin D29 JOYSPUN [DEMOGRAPHIC_DATA] Sleepwear" at bounding box center [694, 82] width 333 height 23
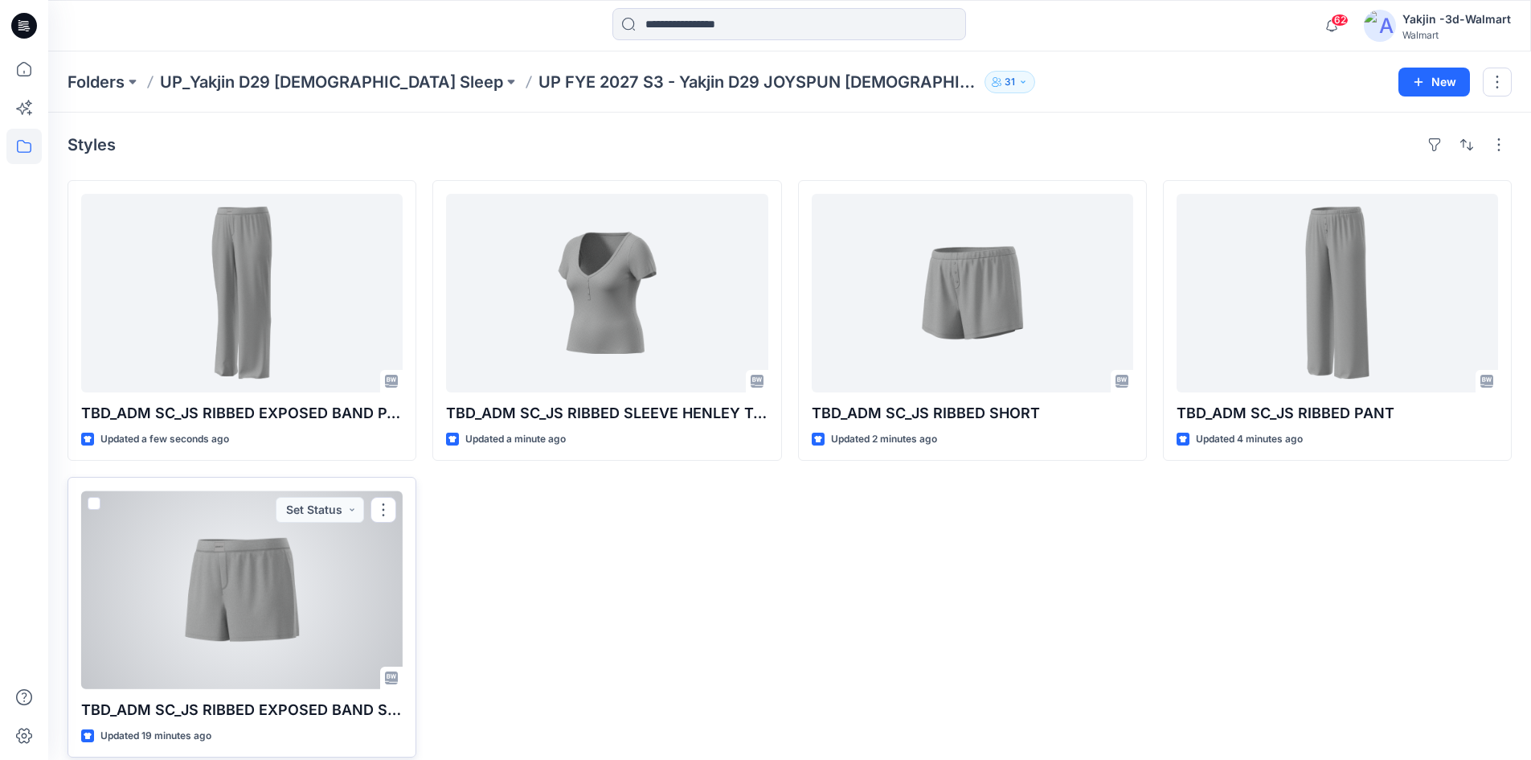
click at [250, 641] on div at bounding box center [242, 589] width 322 height 199
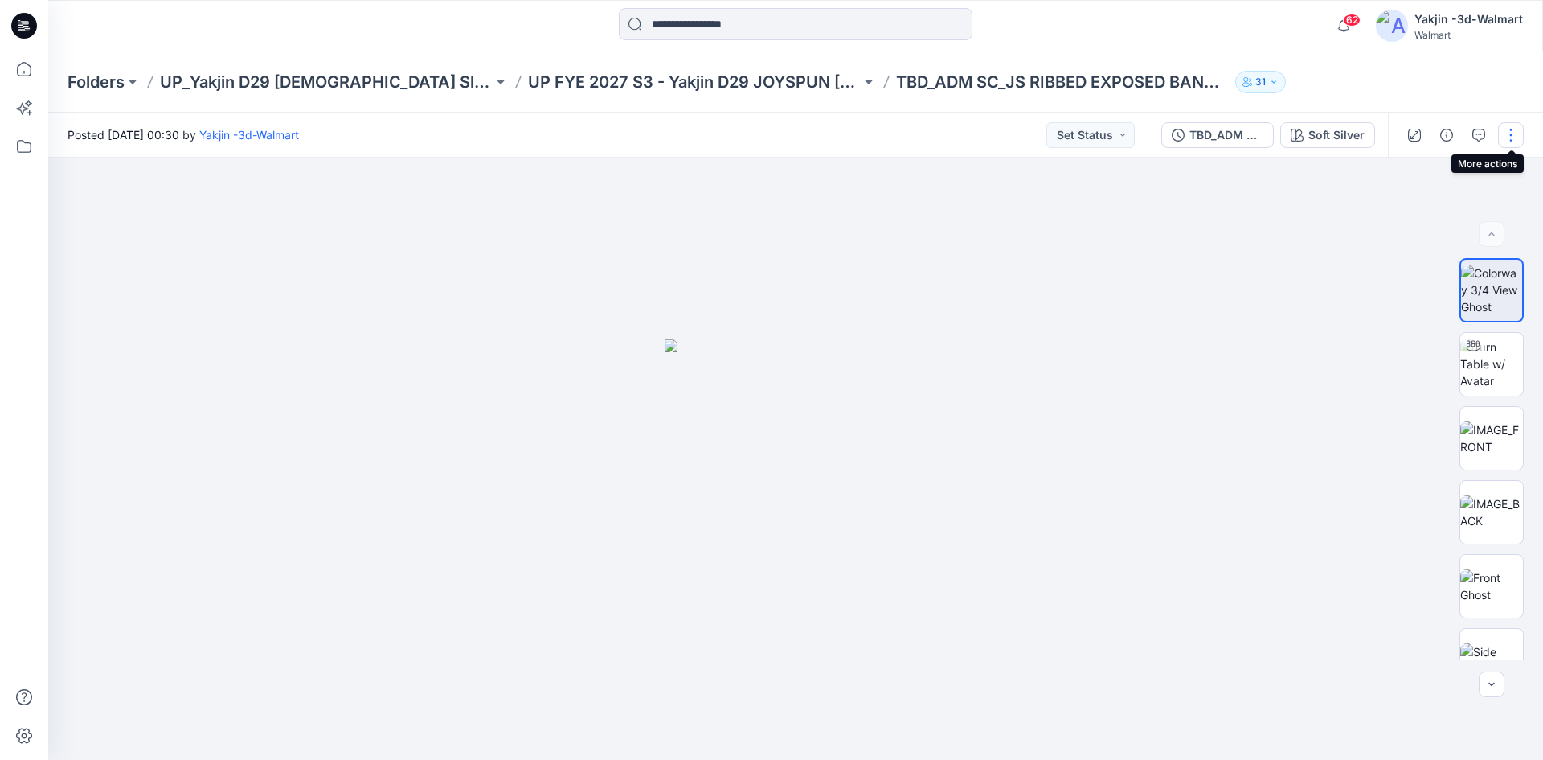
click at [1506, 134] on button "button" at bounding box center [1511, 135] width 26 height 26
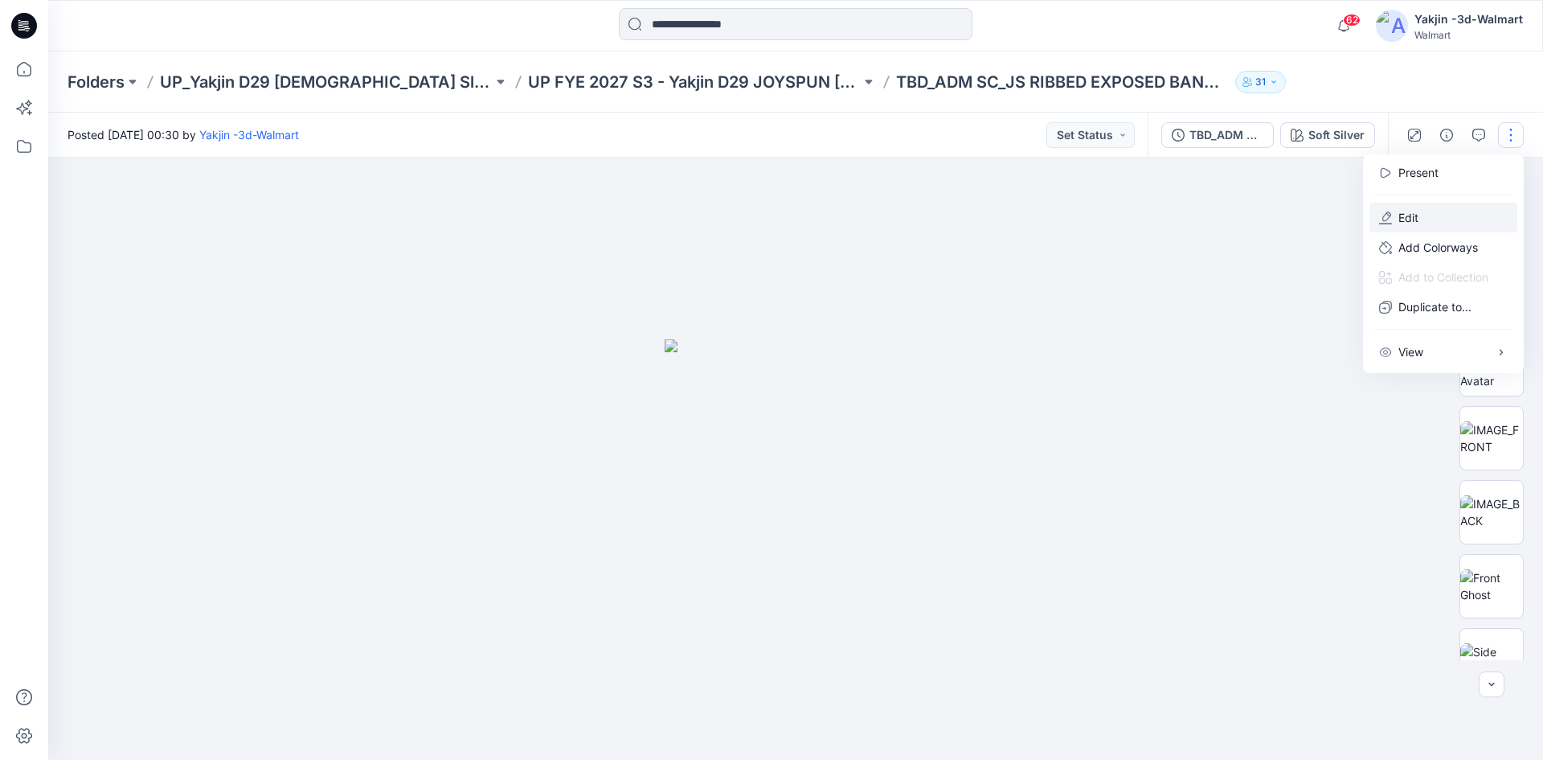
click at [1433, 211] on button "Edit" at bounding box center [1444, 218] width 148 height 30
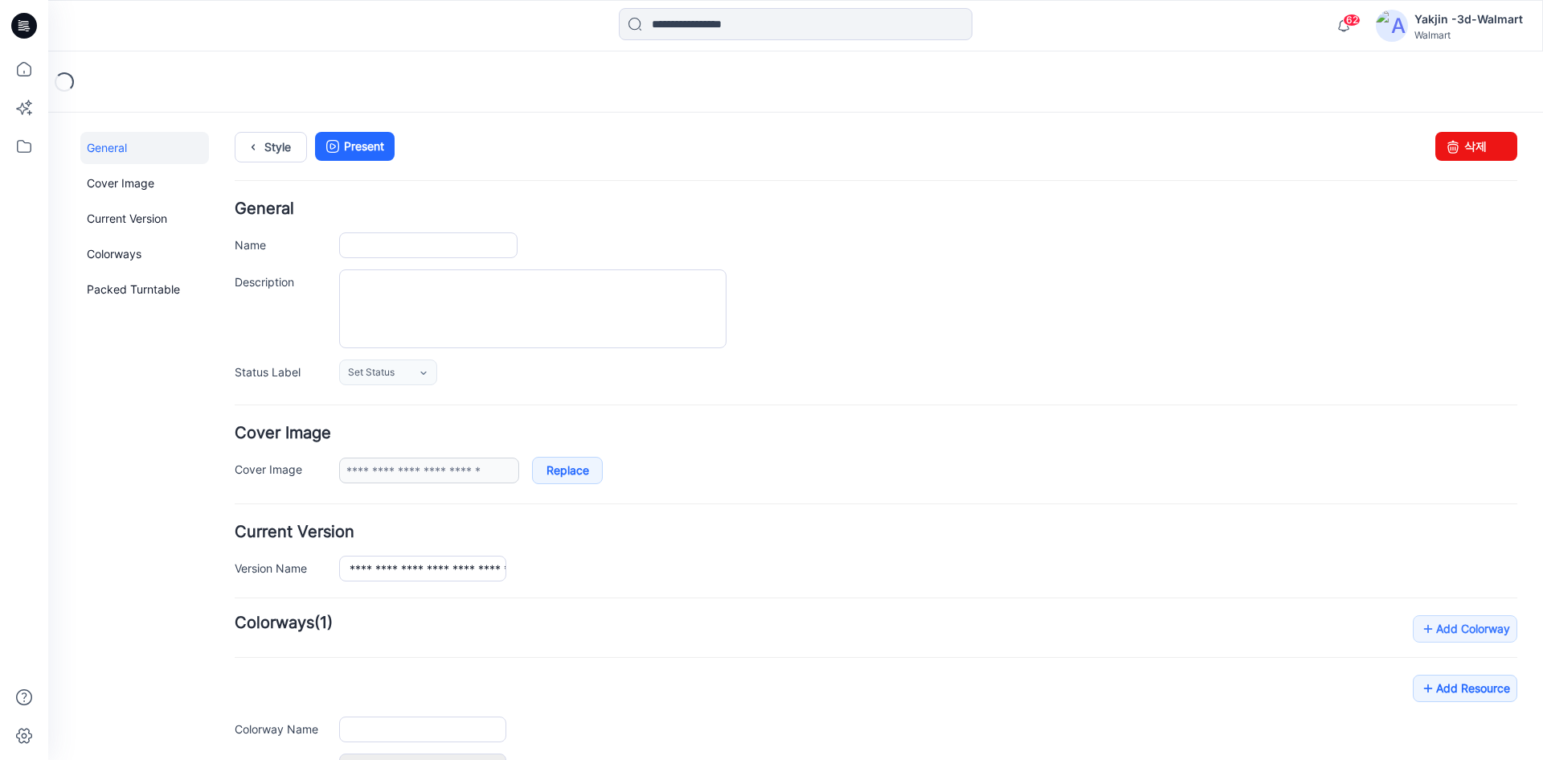
type input "**********"
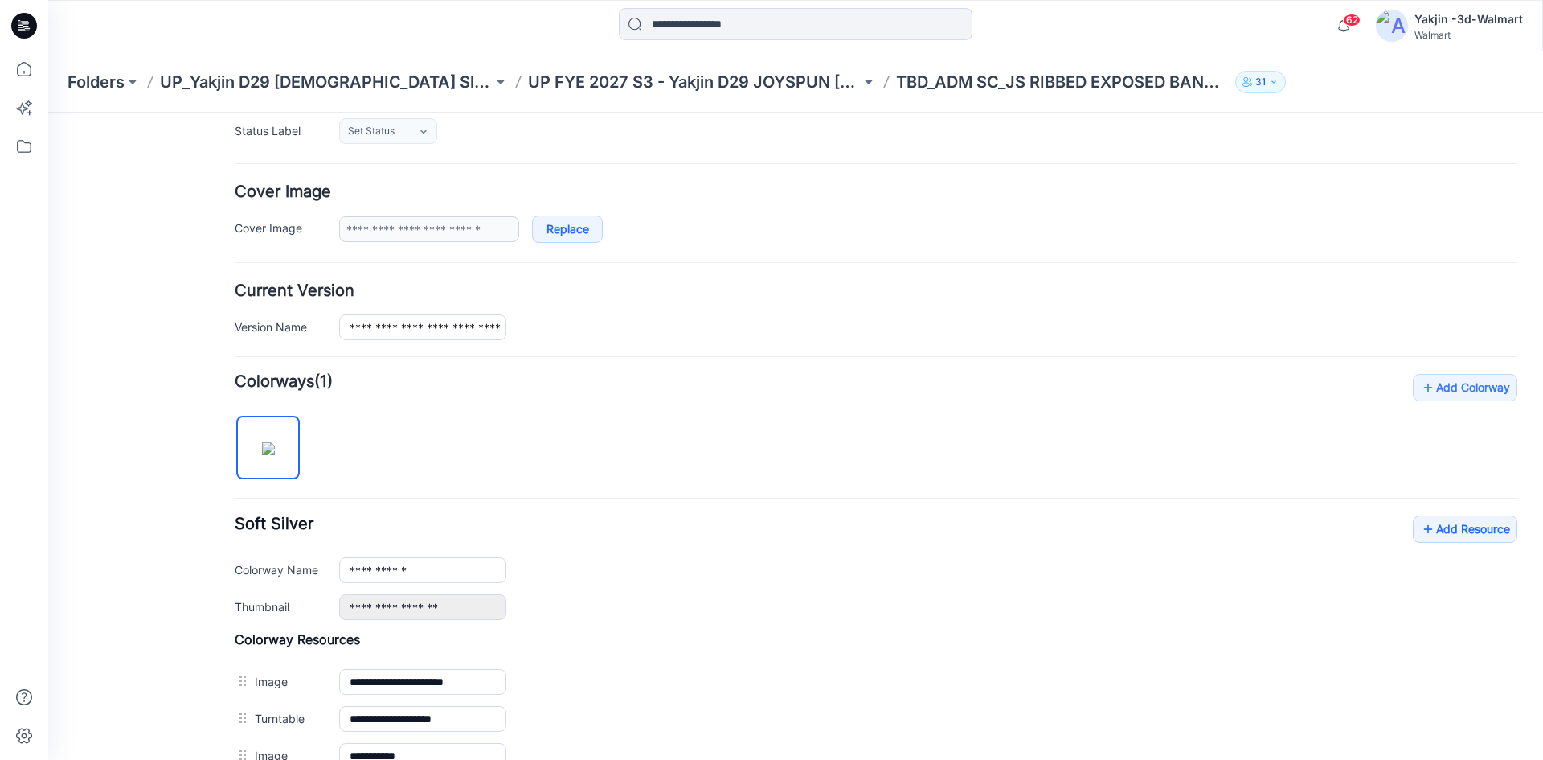
scroll to position [322, 0]
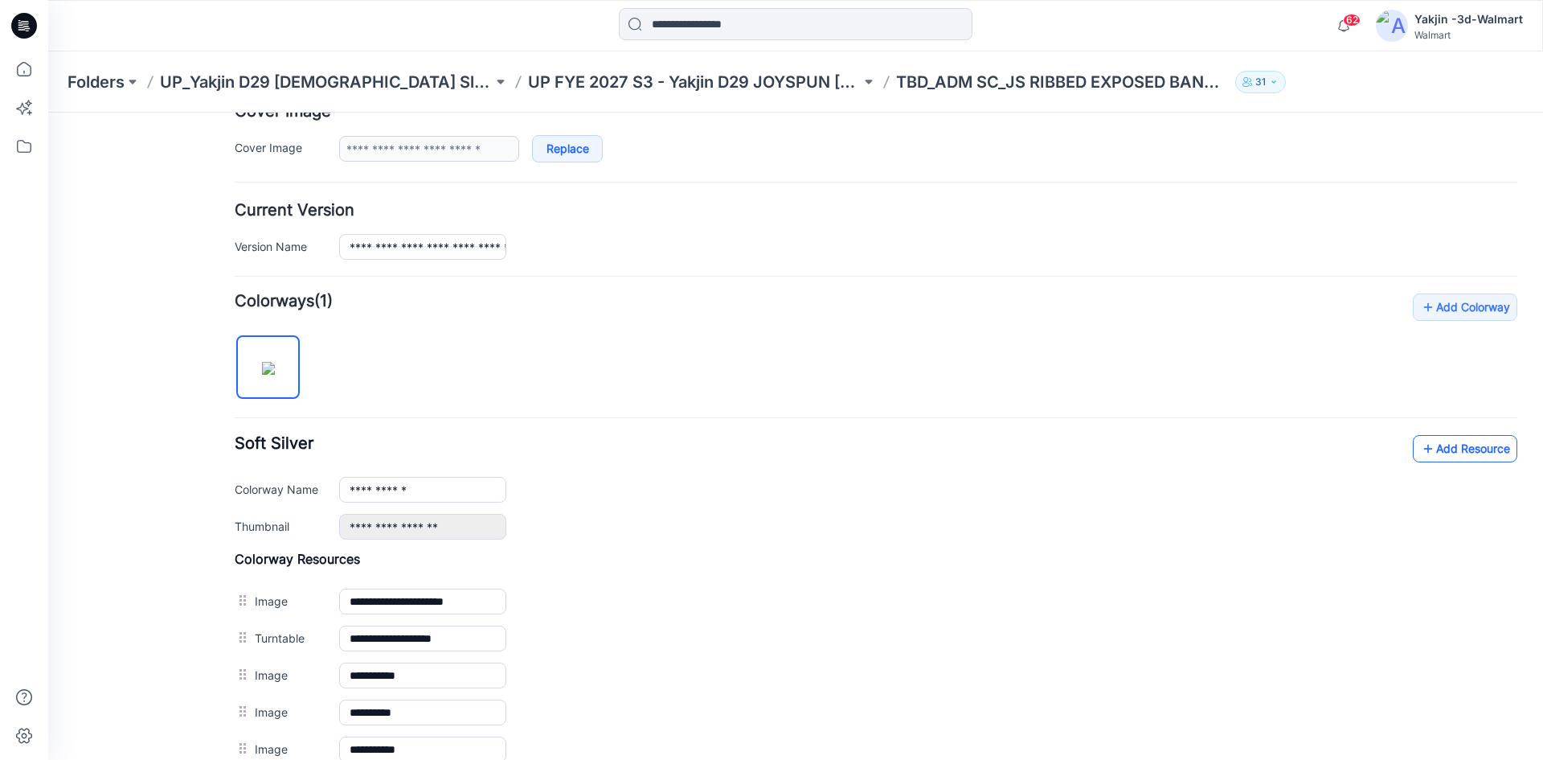
click at [1424, 450] on link "Add Resource" at bounding box center [1465, 448] width 104 height 27
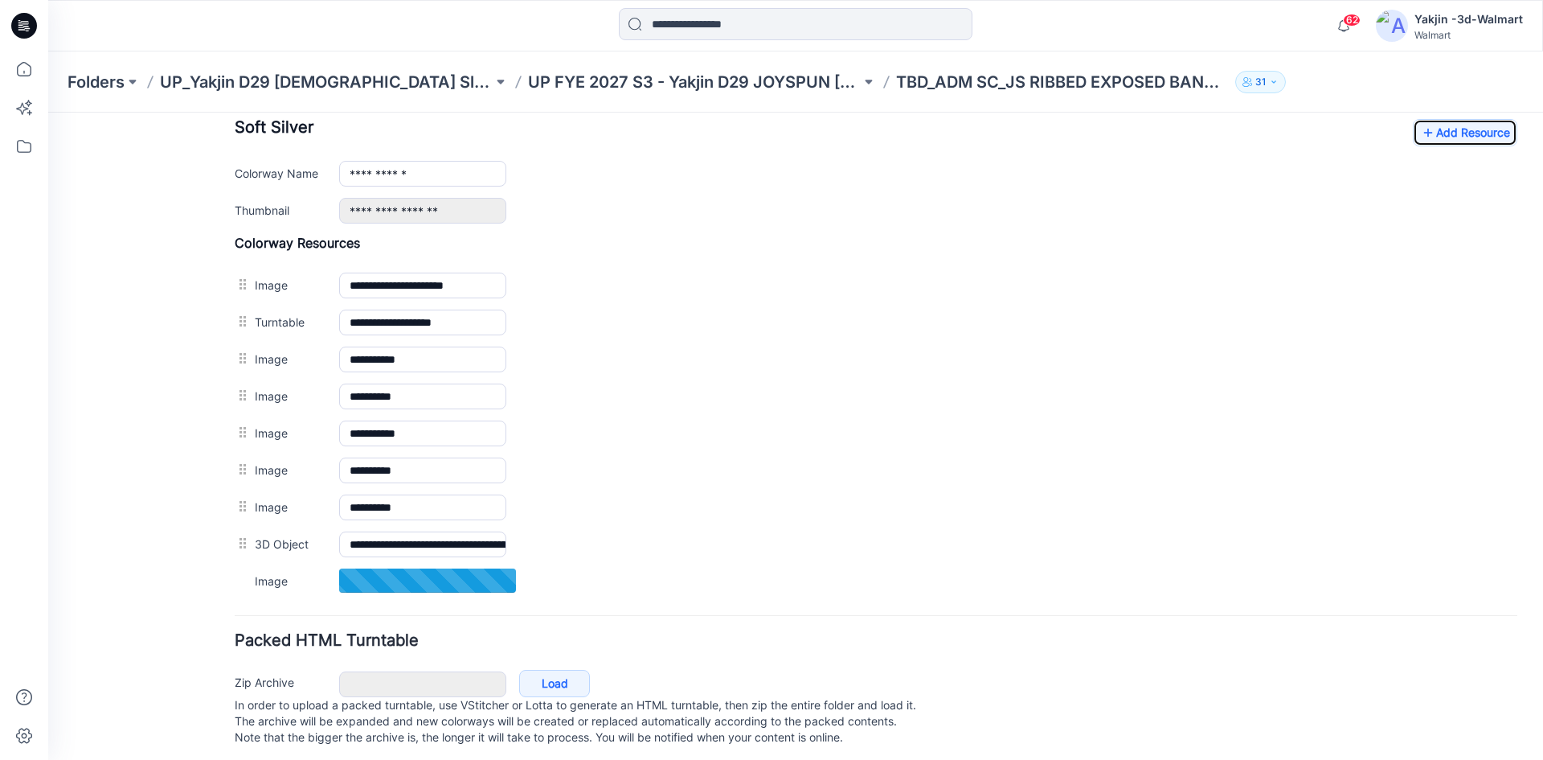
scroll to position [661, 0]
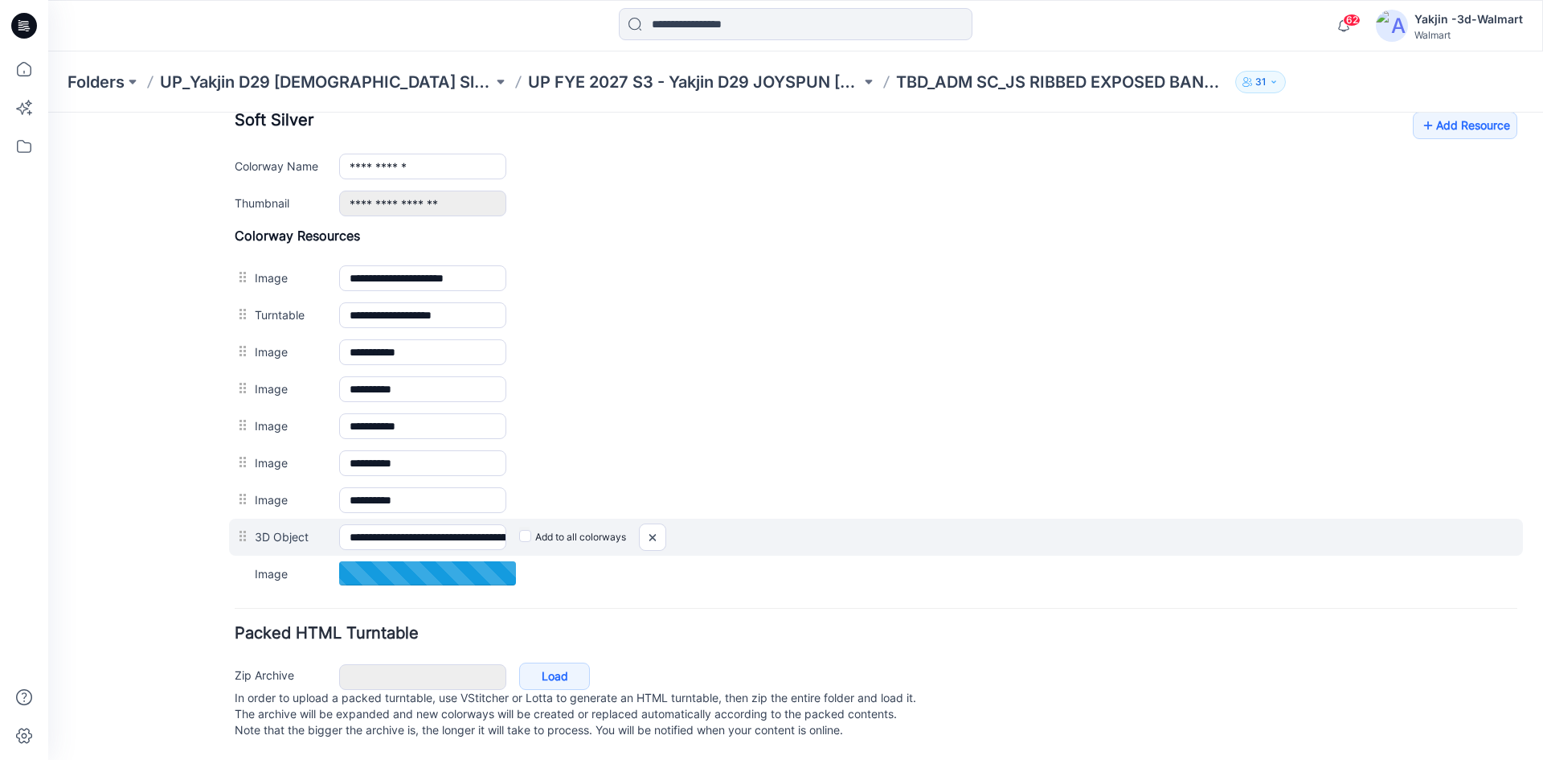
drag, startPoint x: 239, startPoint y: 521, endPoint x: 247, endPoint y: 527, distance: 10.3
click at [247, 527] on div at bounding box center [245, 536] width 20 height 24
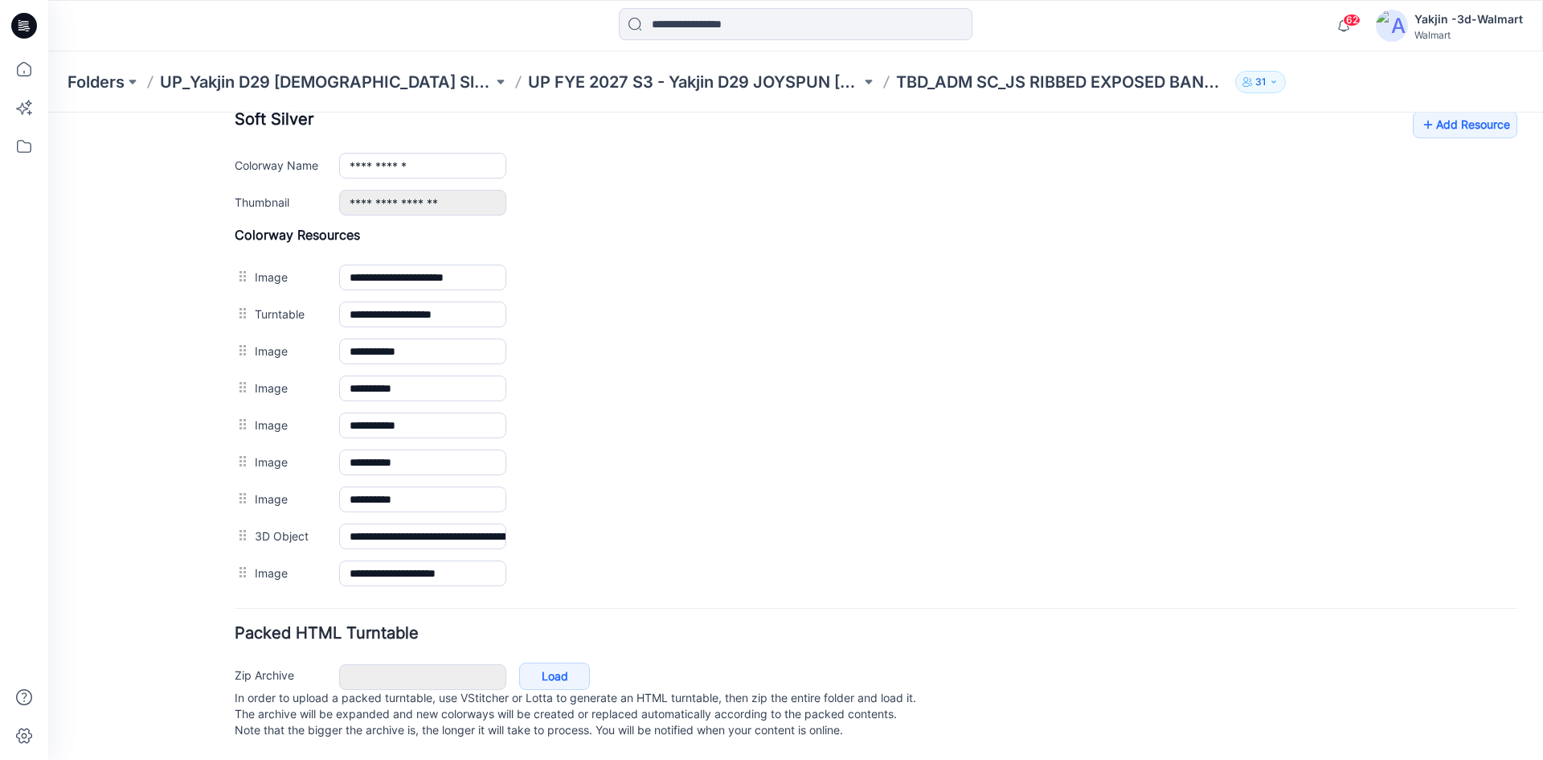
click at [1333, 692] on p "In order to upload a packed turntable, use VStitcher or Lotta to generate an HT…" at bounding box center [876, 714] width 1283 height 48
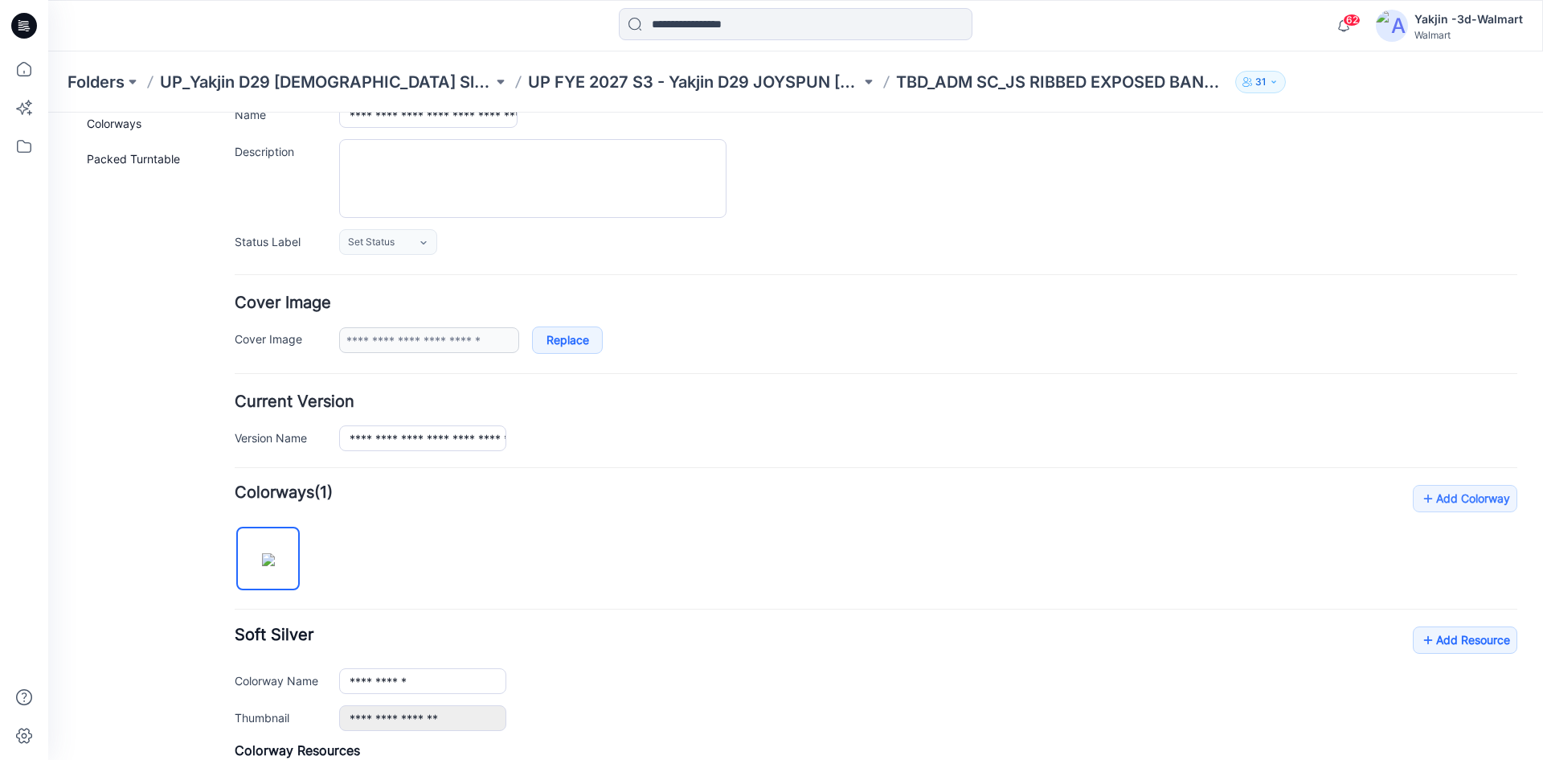
scroll to position [98, 0]
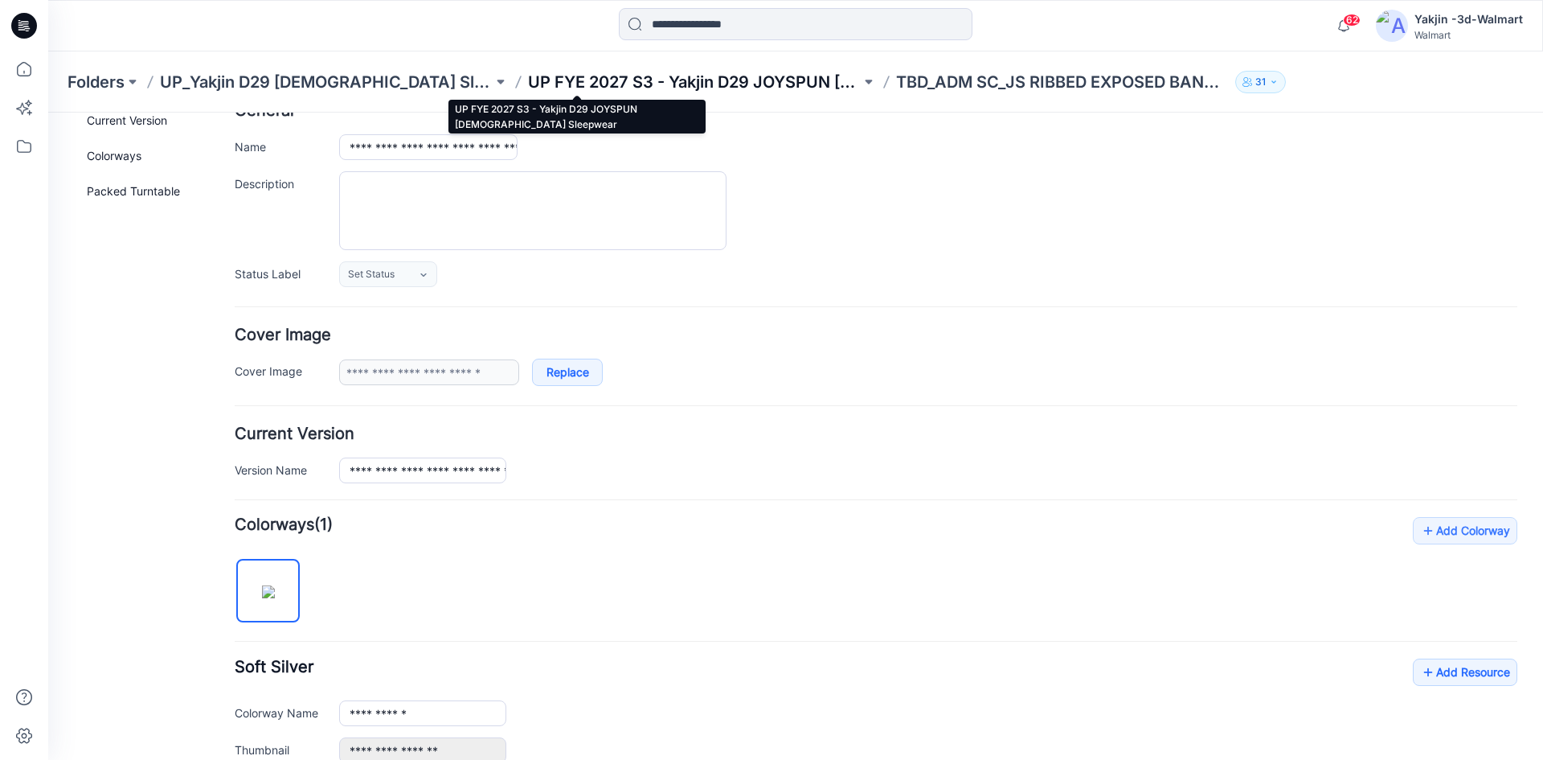
click at [528, 88] on p "UP FYE 2027 S3 - Yakjin D29 JOYSPUN [DEMOGRAPHIC_DATA] Sleepwear" at bounding box center [694, 82] width 333 height 23
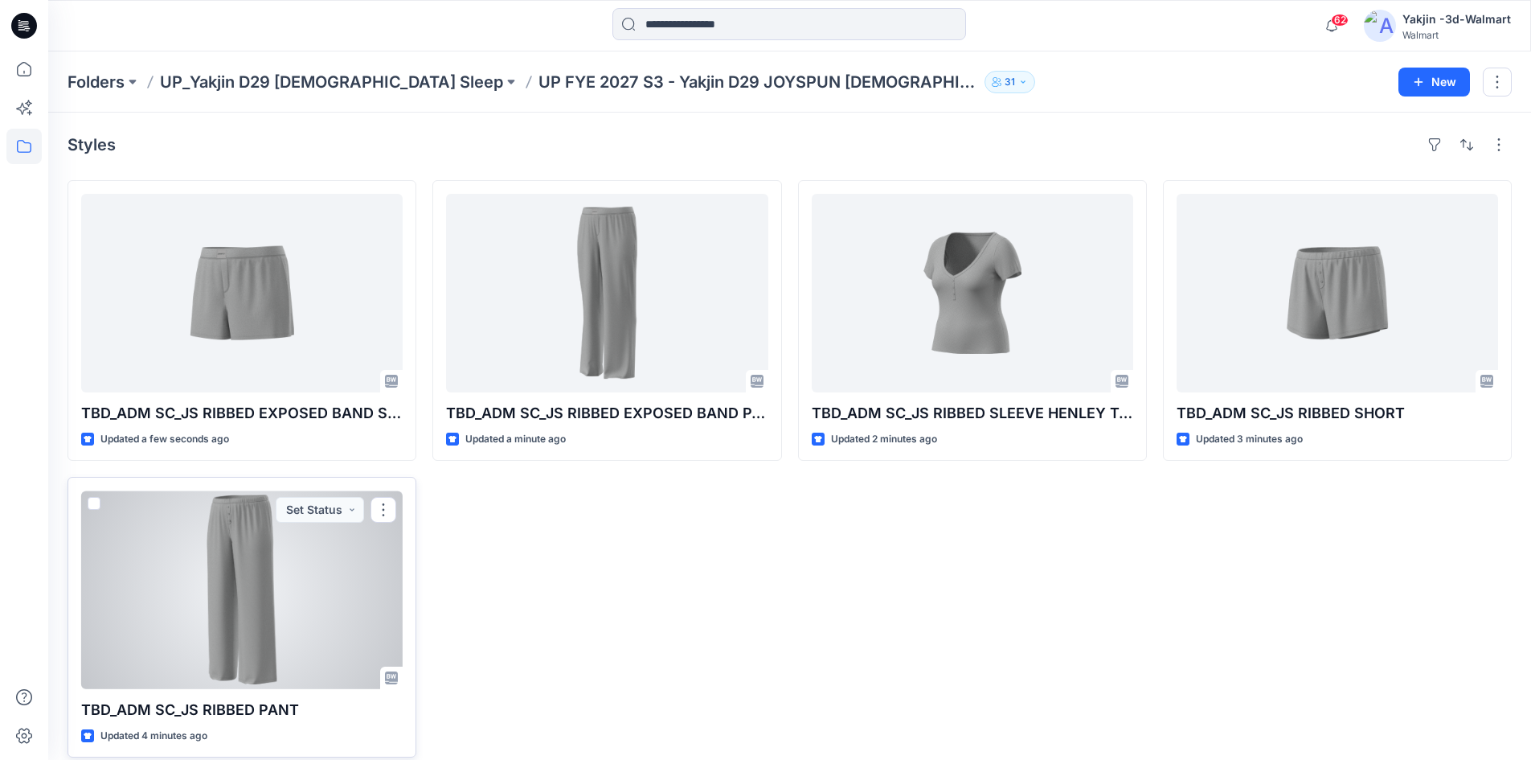
click at [281, 627] on div at bounding box center [242, 589] width 322 height 199
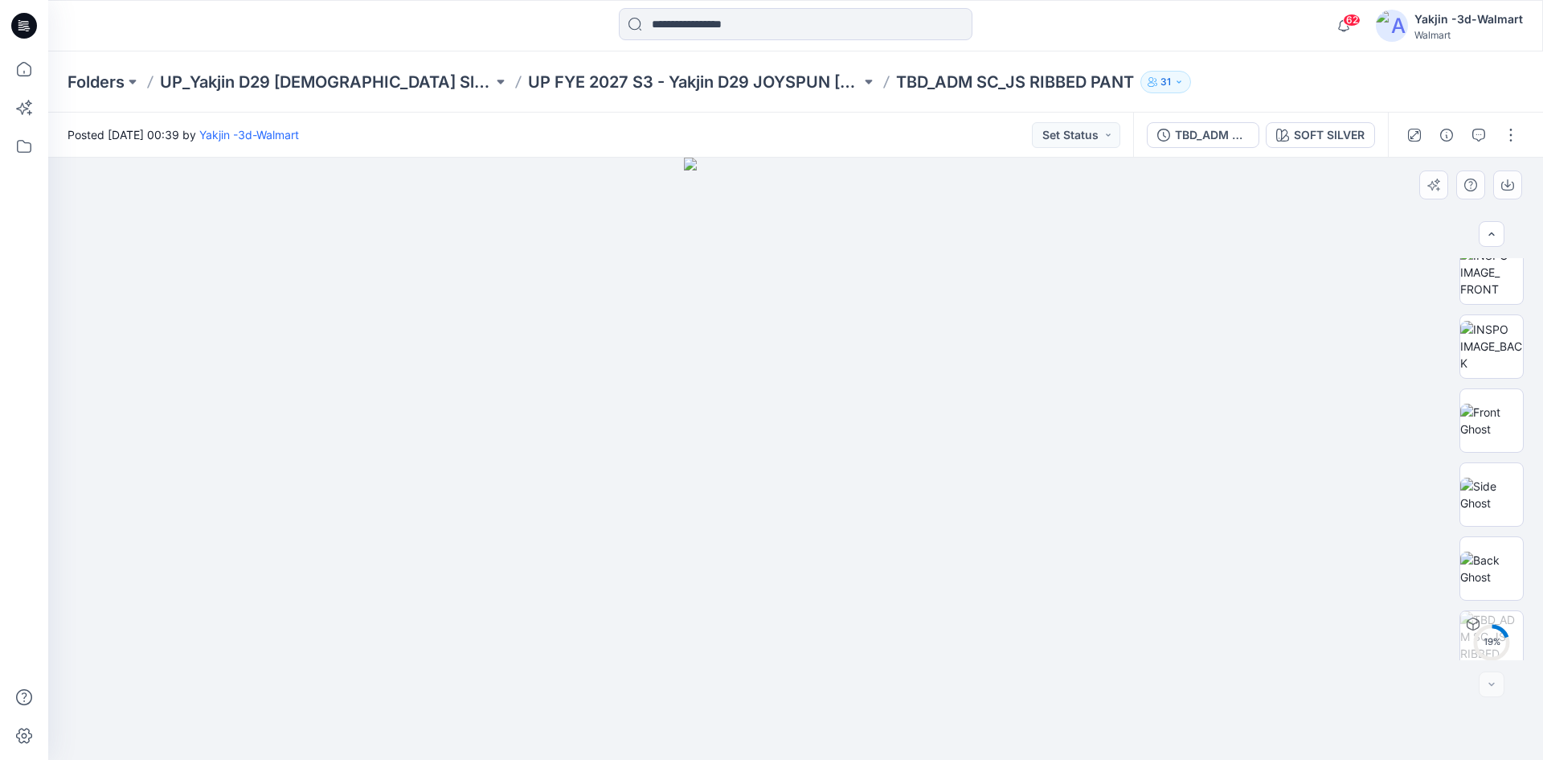
scroll to position [180, 0]
click at [1515, 129] on button "button" at bounding box center [1511, 135] width 26 height 26
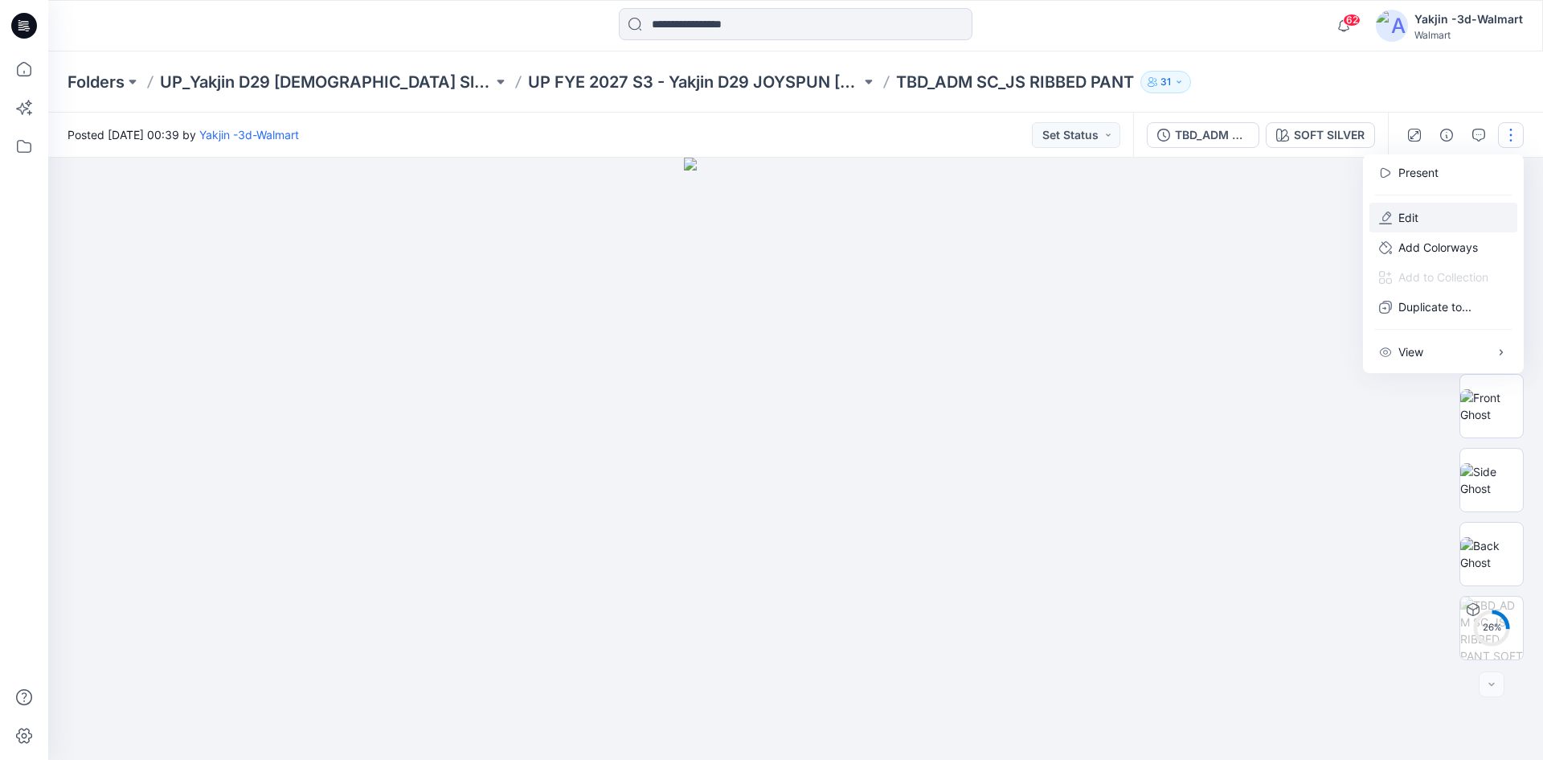
click at [1435, 212] on button "Edit" at bounding box center [1444, 218] width 148 height 30
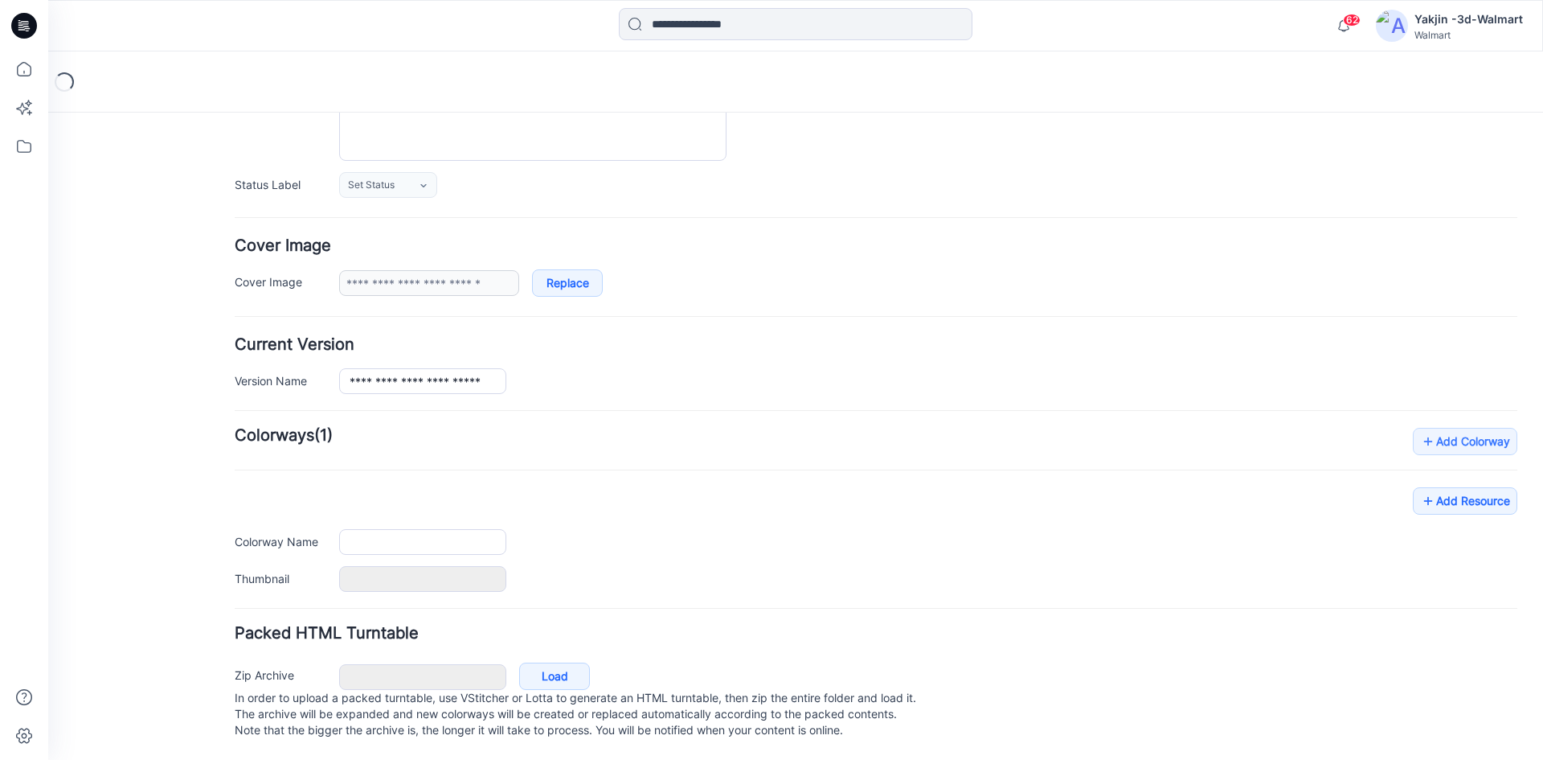
type input "**********"
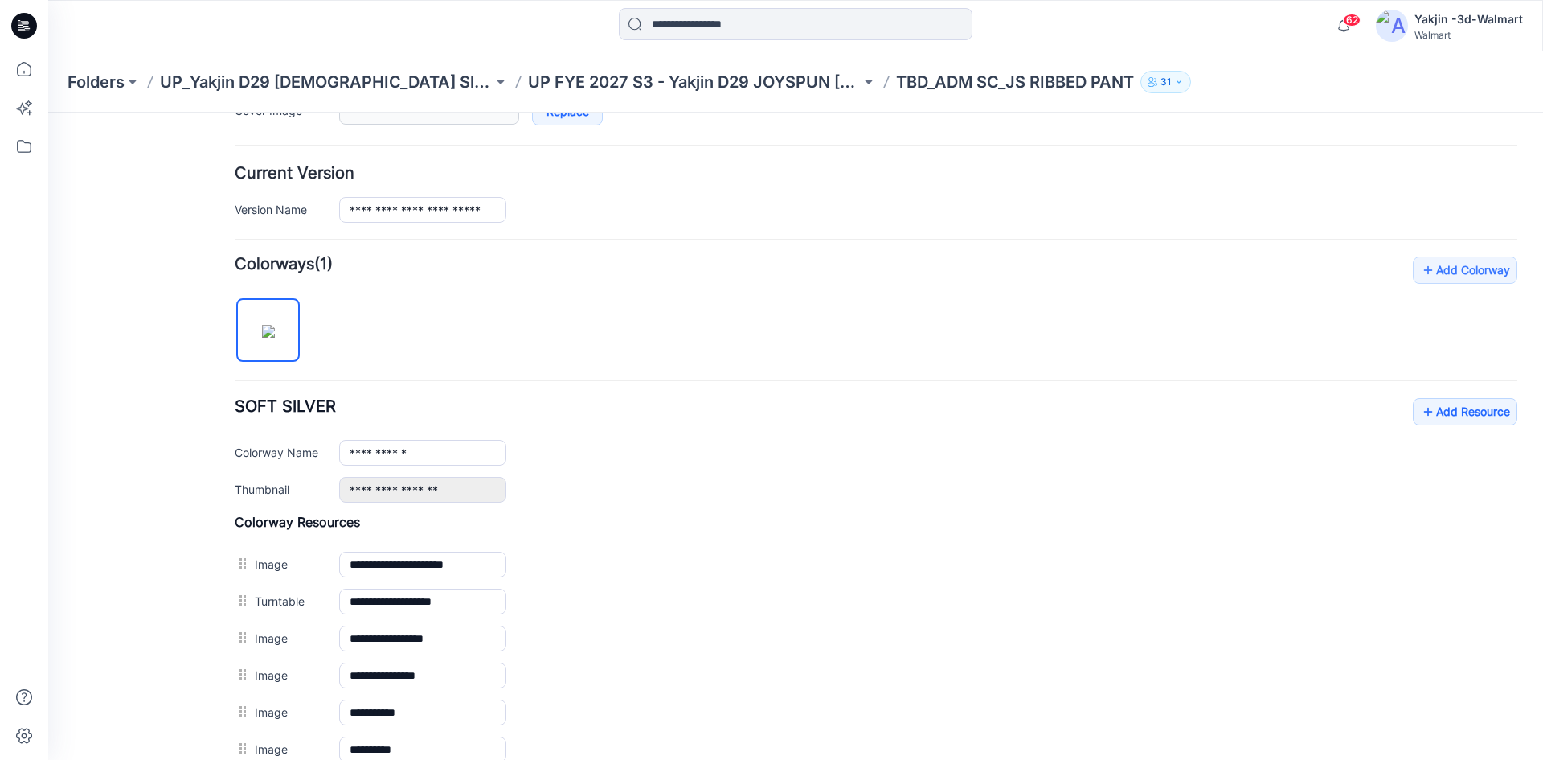
scroll to position [605, 0]
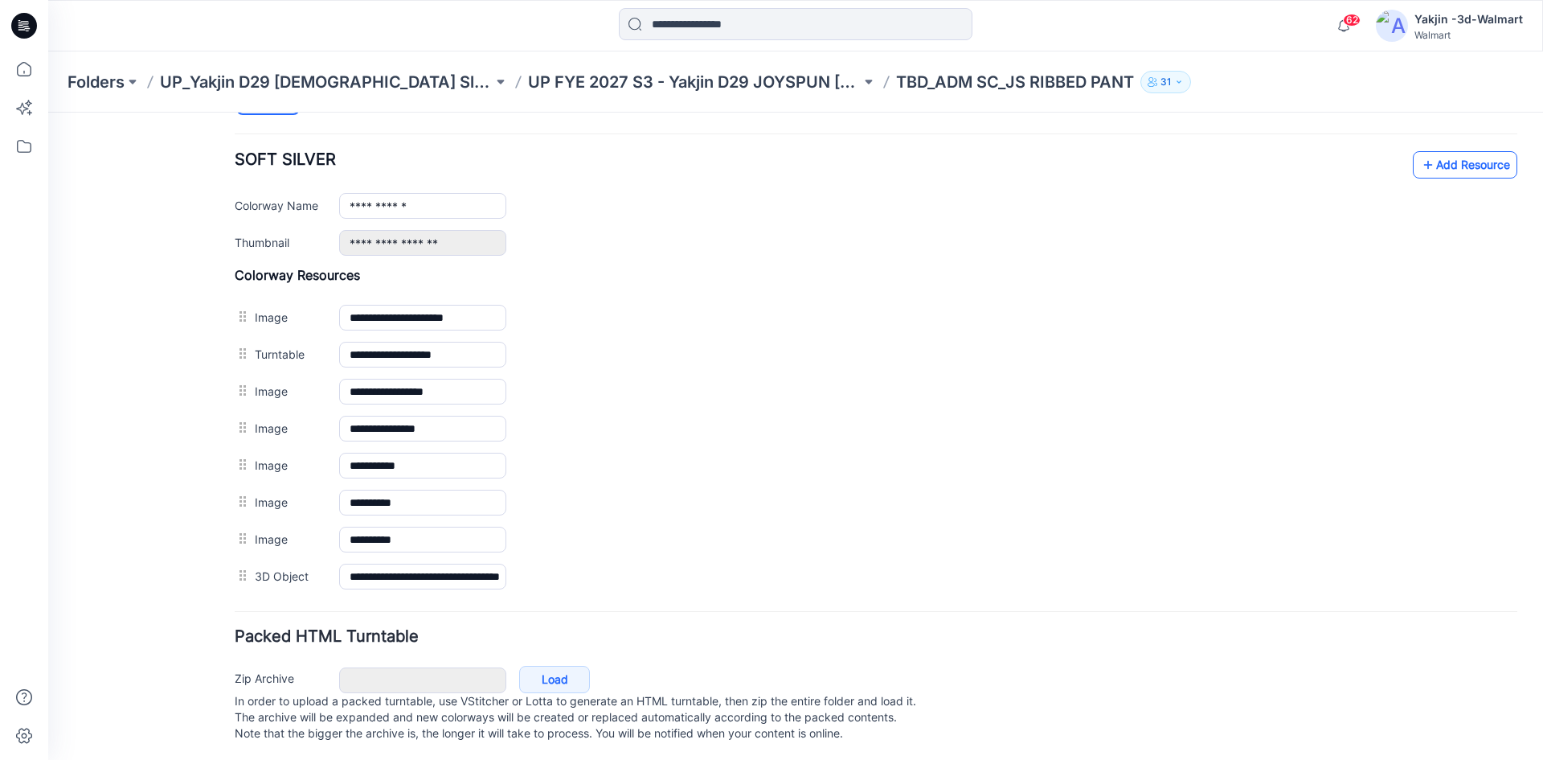
click at [1458, 159] on link "Add Resource" at bounding box center [1465, 164] width 104 height 27
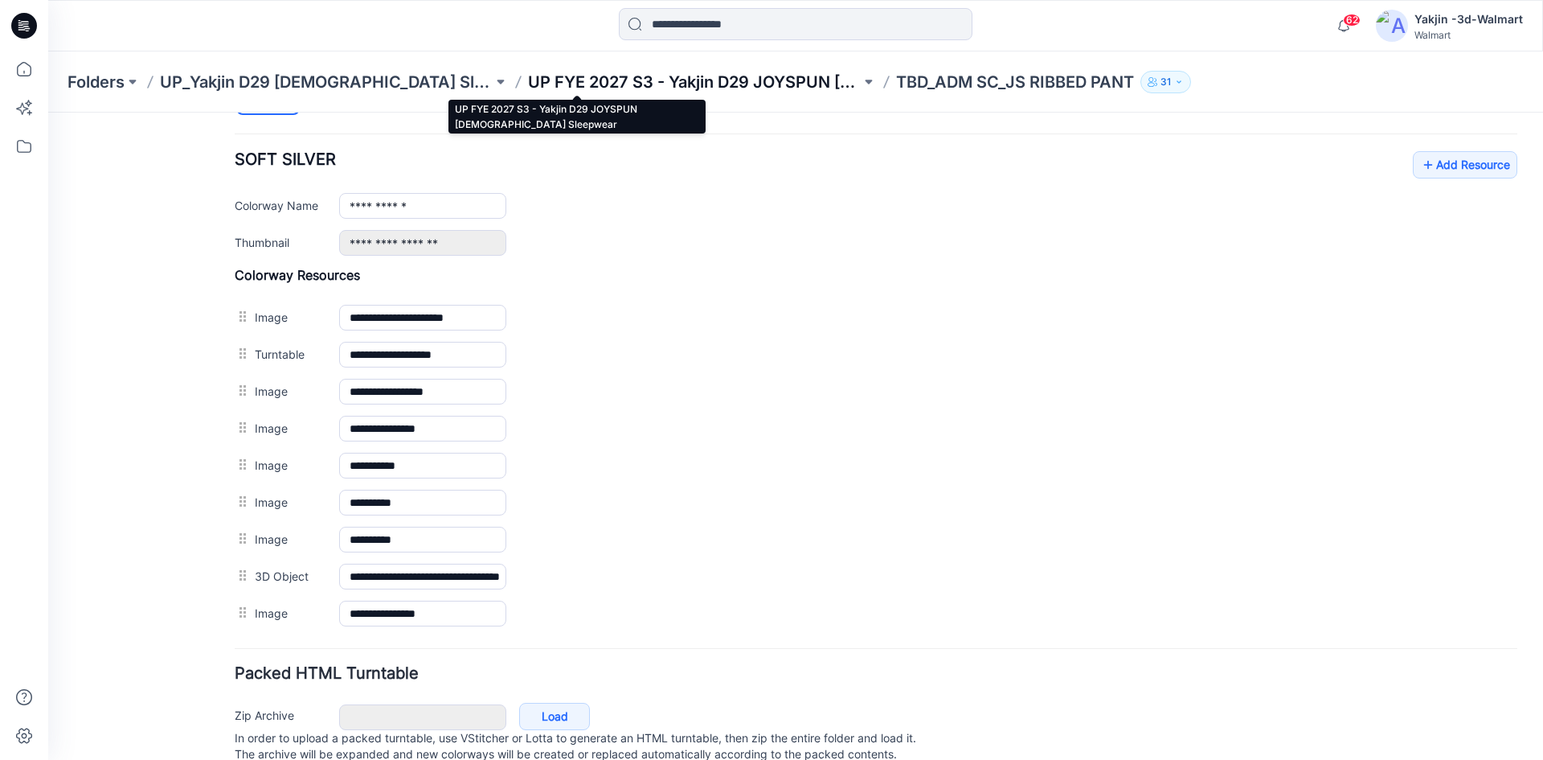
click at [629, 91] on p "UP FYE 2027 S3 - Yakjin D29 JOYSPUN [DEMOGRAPHIC_DATA] Sleepwear" at bounding box center [694, 82] width 333 height 23
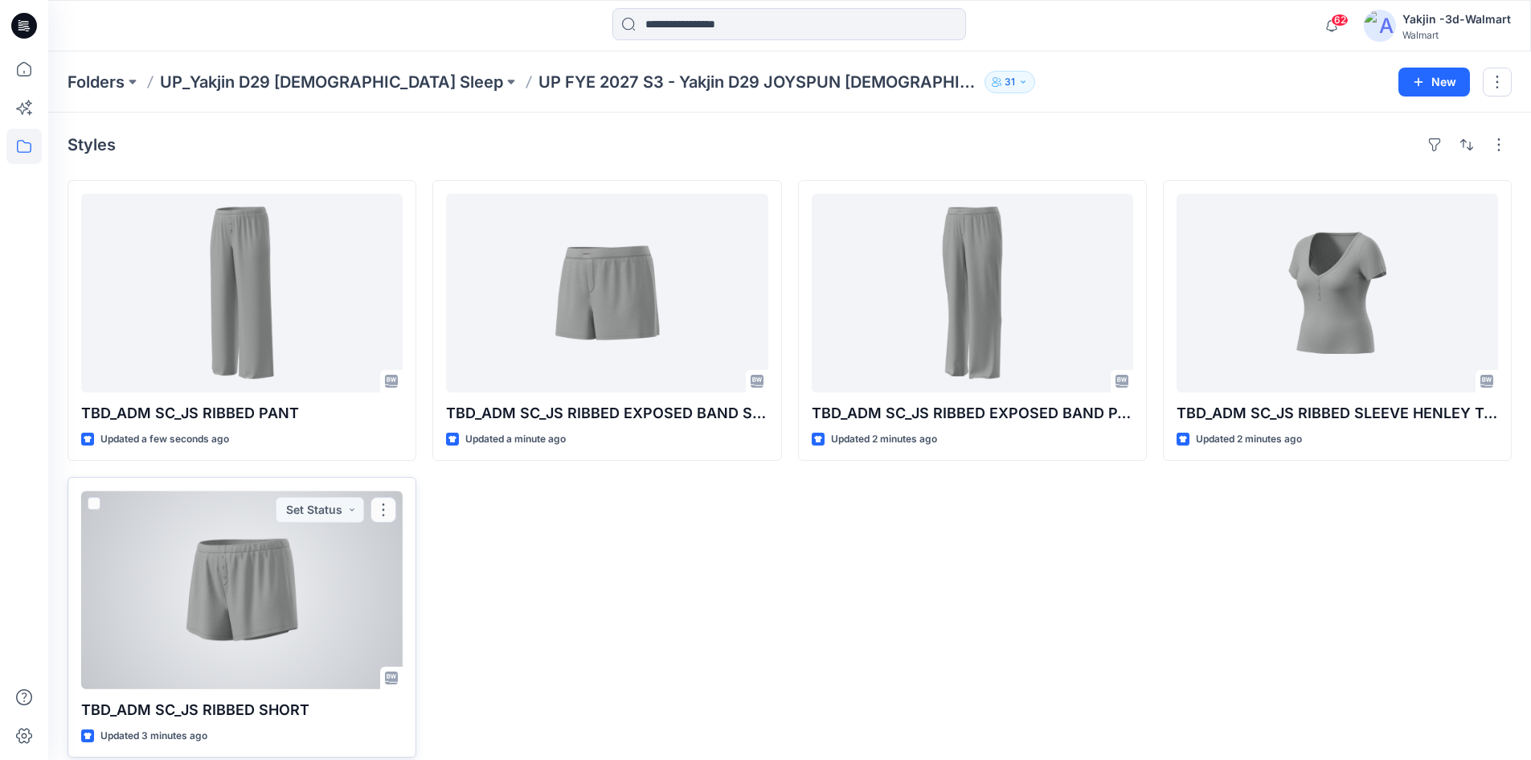
click at [214, 588] on div at bounding box center [242, 589] width 322 height 199
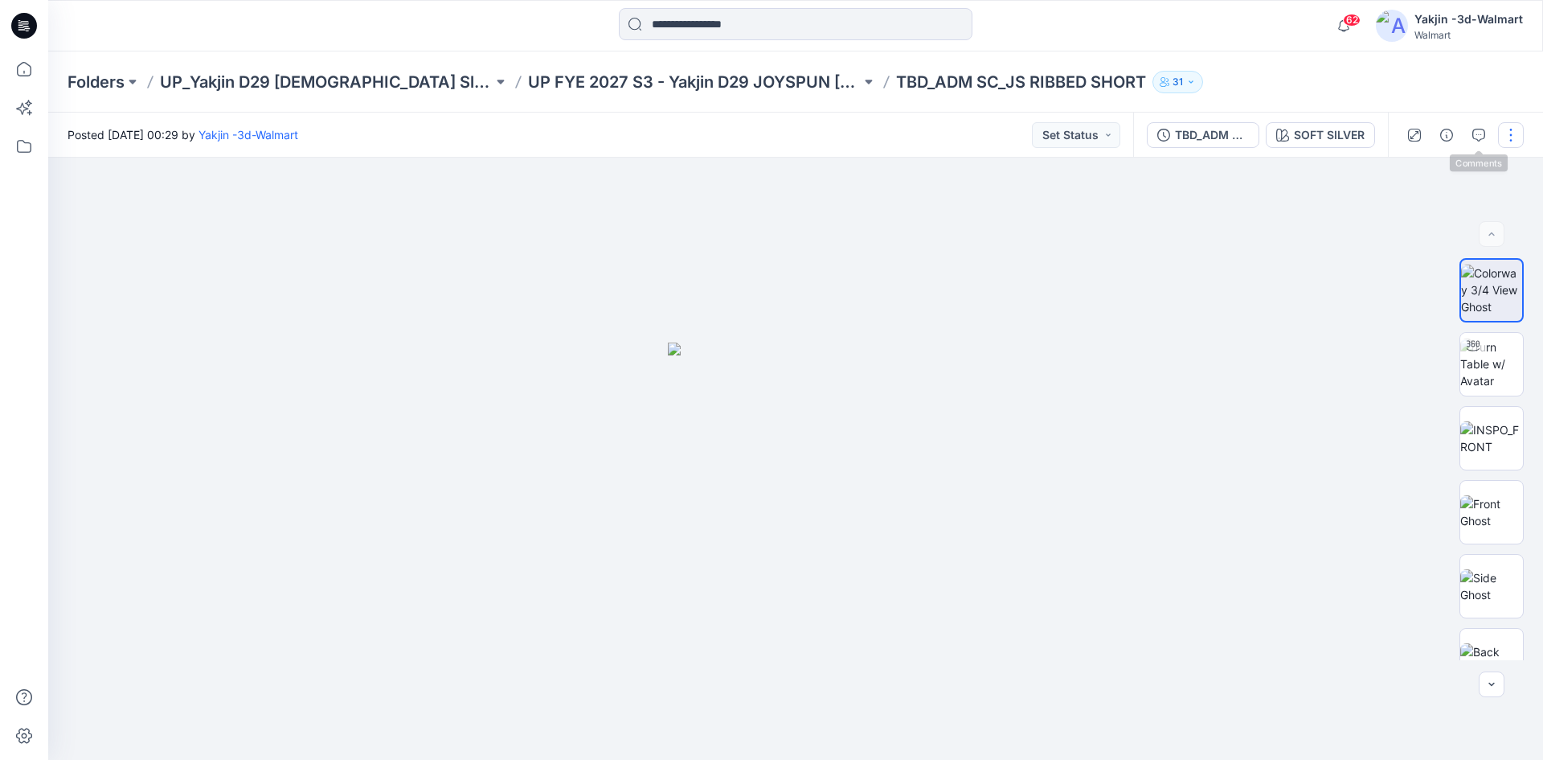
click at [1511, 137] on button "button" at bounding box center [1511, 135] width 26 height 26
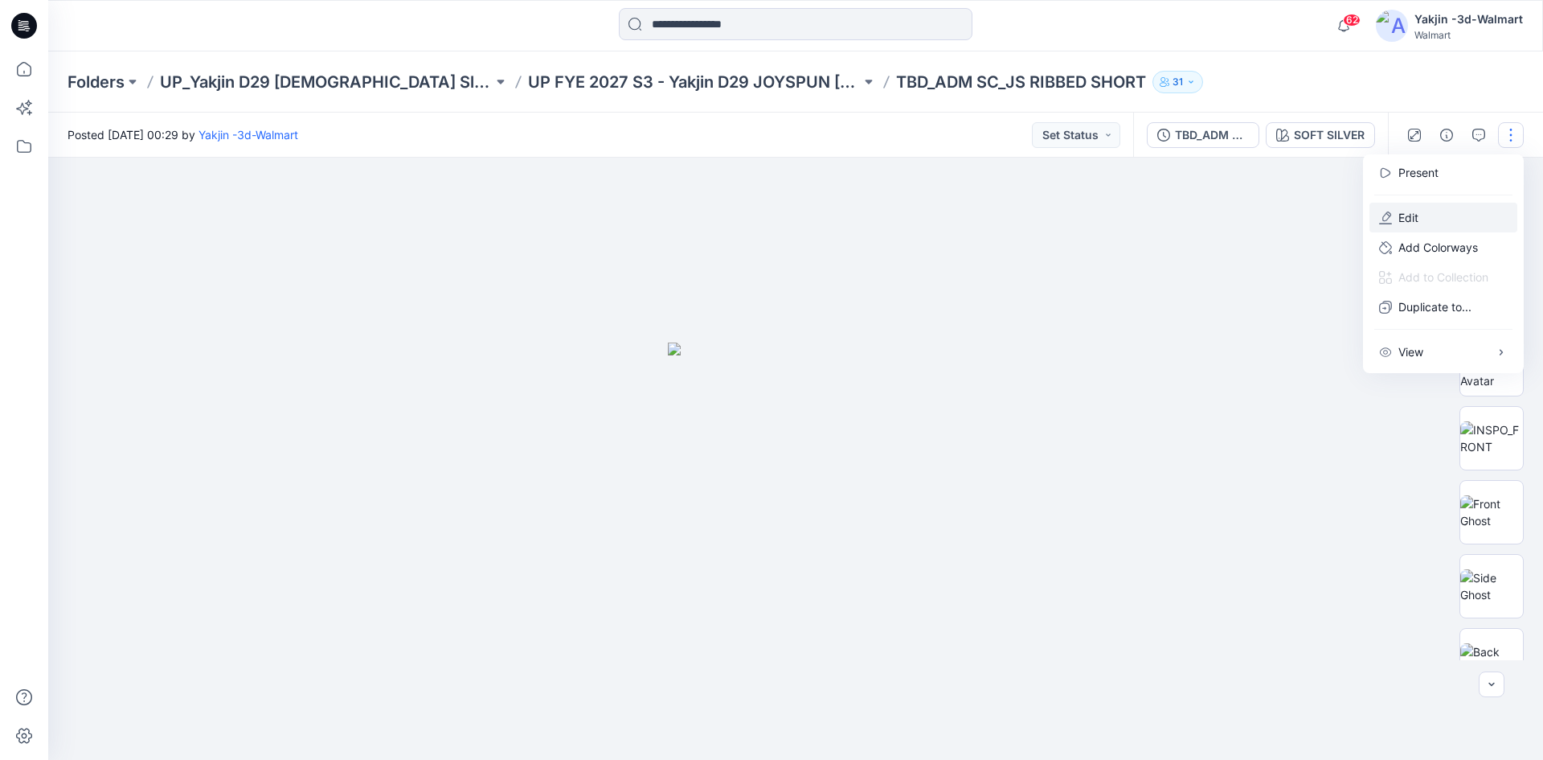
click at [1419, 218] on p "Edit" at bounding box center [1409, 217] width 20 height 17
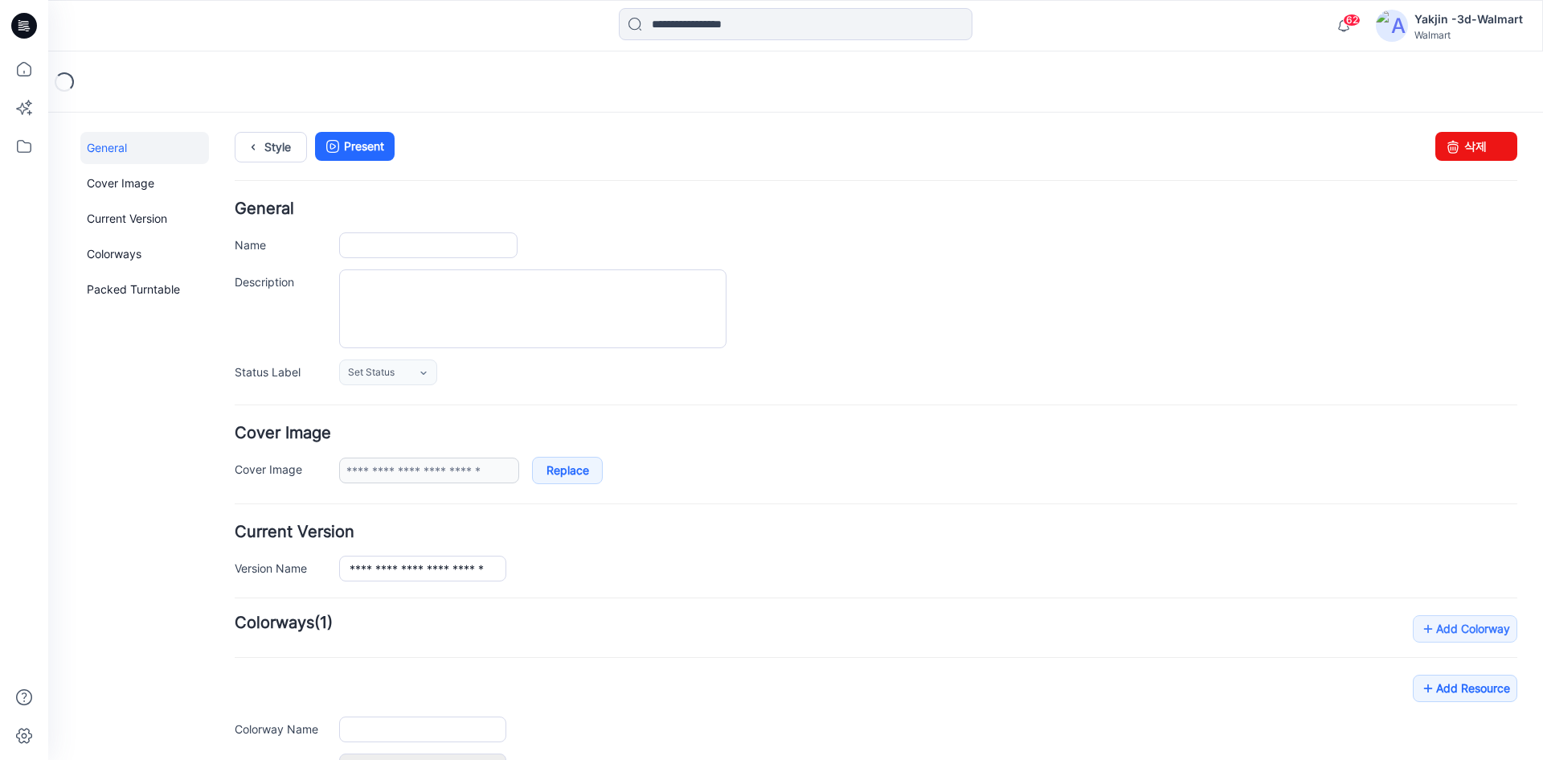
type input "**********"
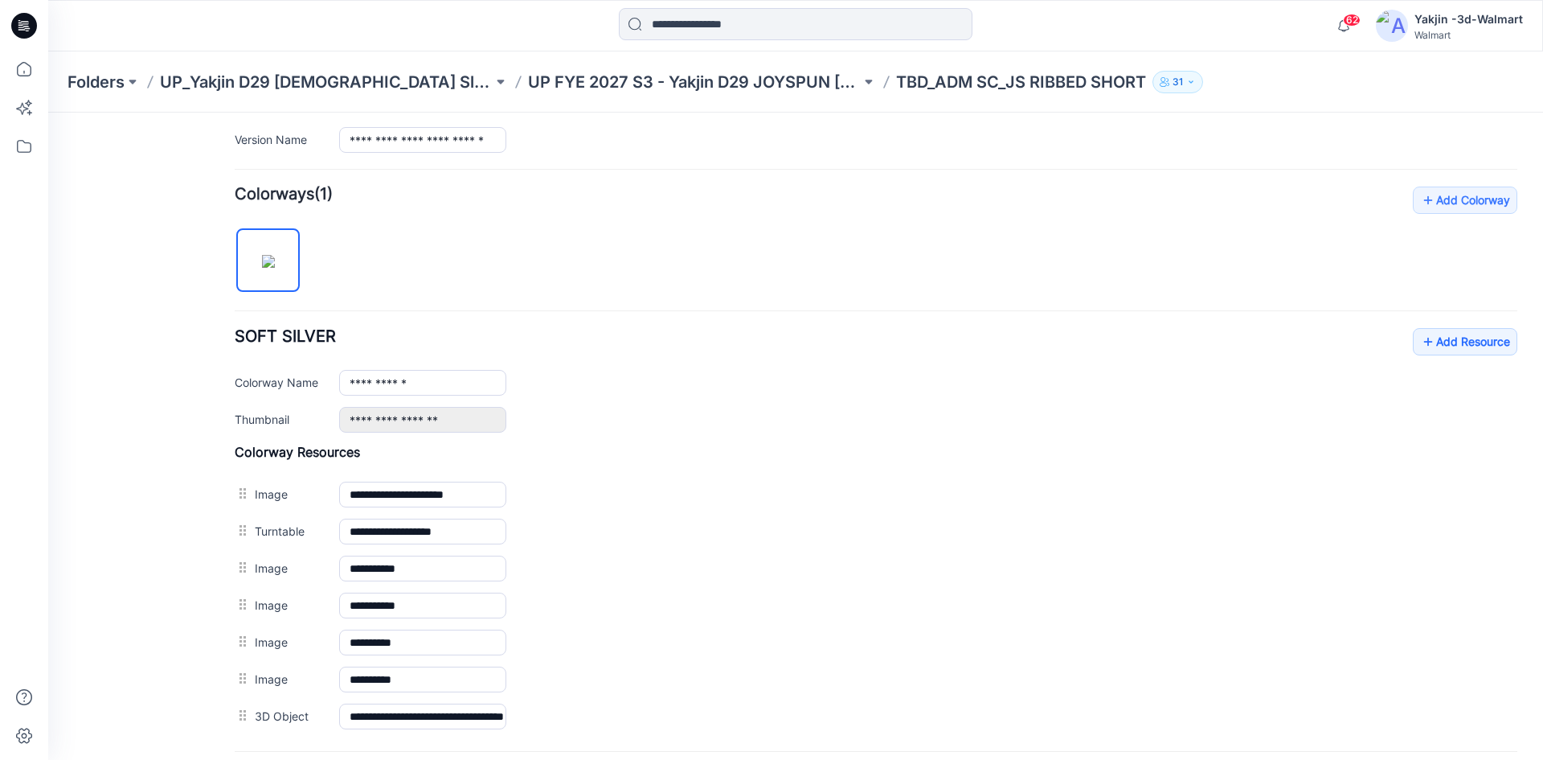
scroll to position [427, 0]
click at [1444, 355] on link "Add Resource" at bounding box center [1465, 343] width 104 height 27
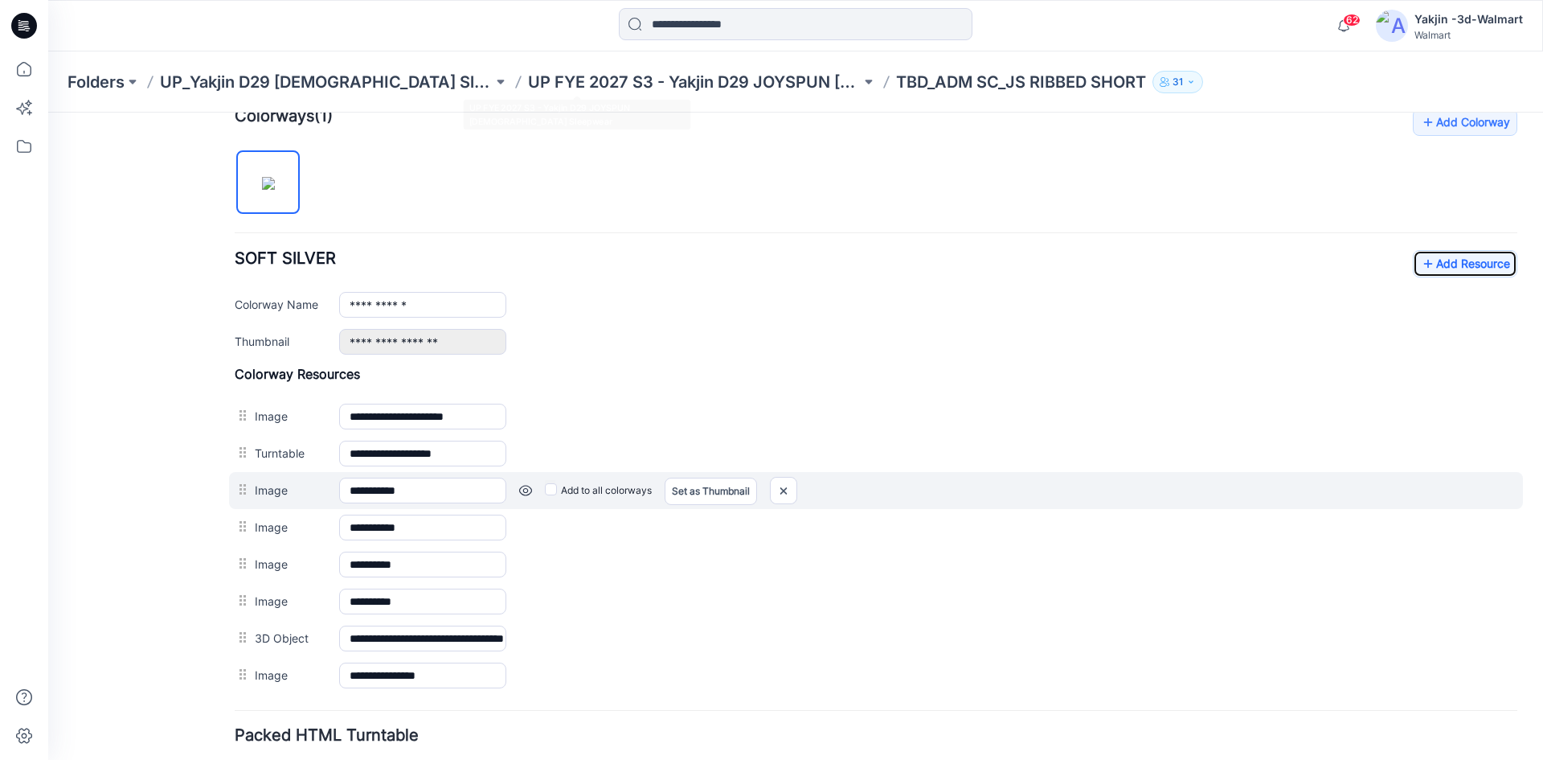
scroll to position [625, 0]
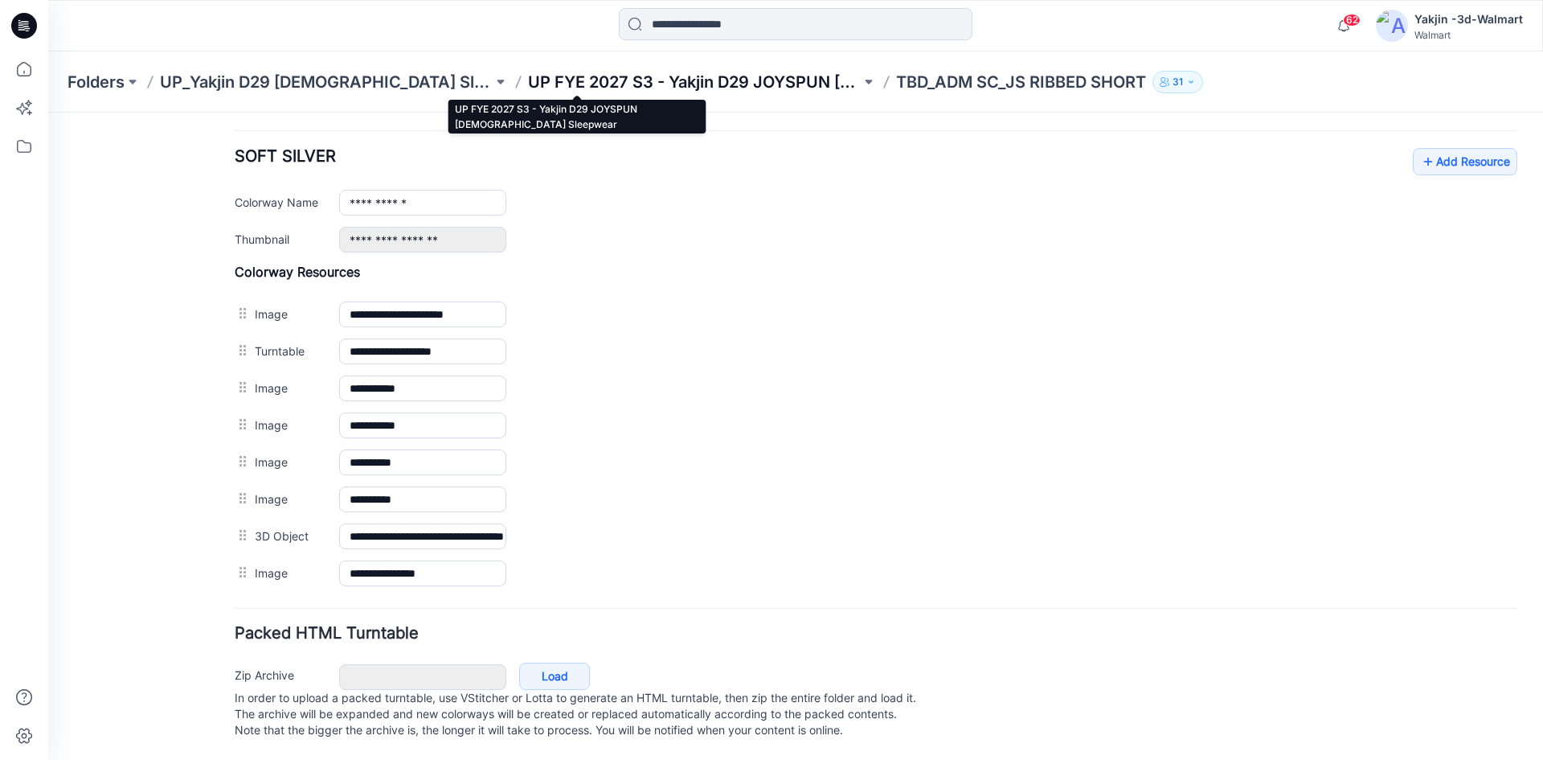
click at [647, 76] on p "UP FYE 2027 S3 - Yakjin D29 JOYSPUN [DEMOGRAPHIC_DATA] Sleepwear" at bounding box center [694, 82] width 333 height 23
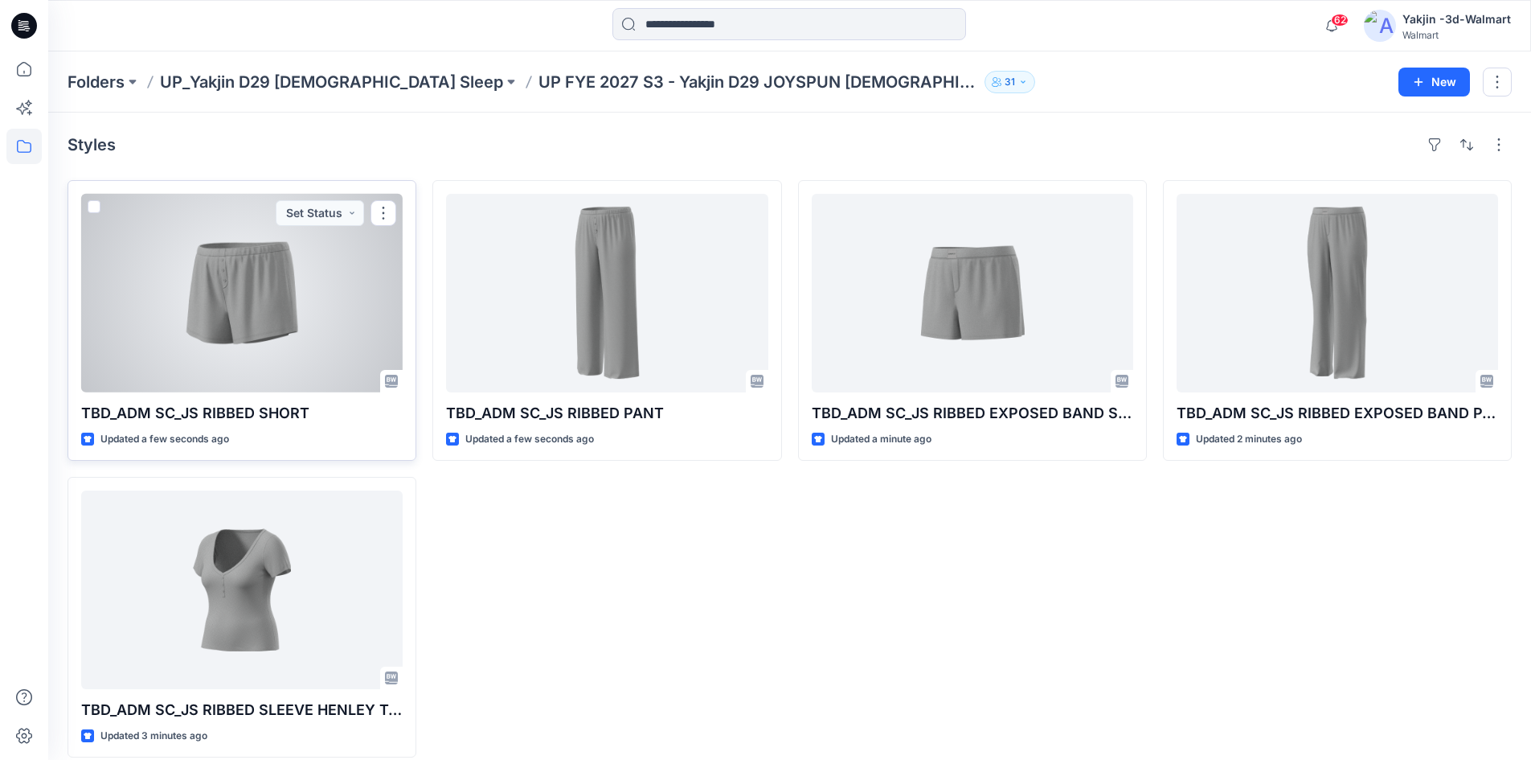
click at [231, 328] on div at bounding box center [242, 293] width 322 height 199
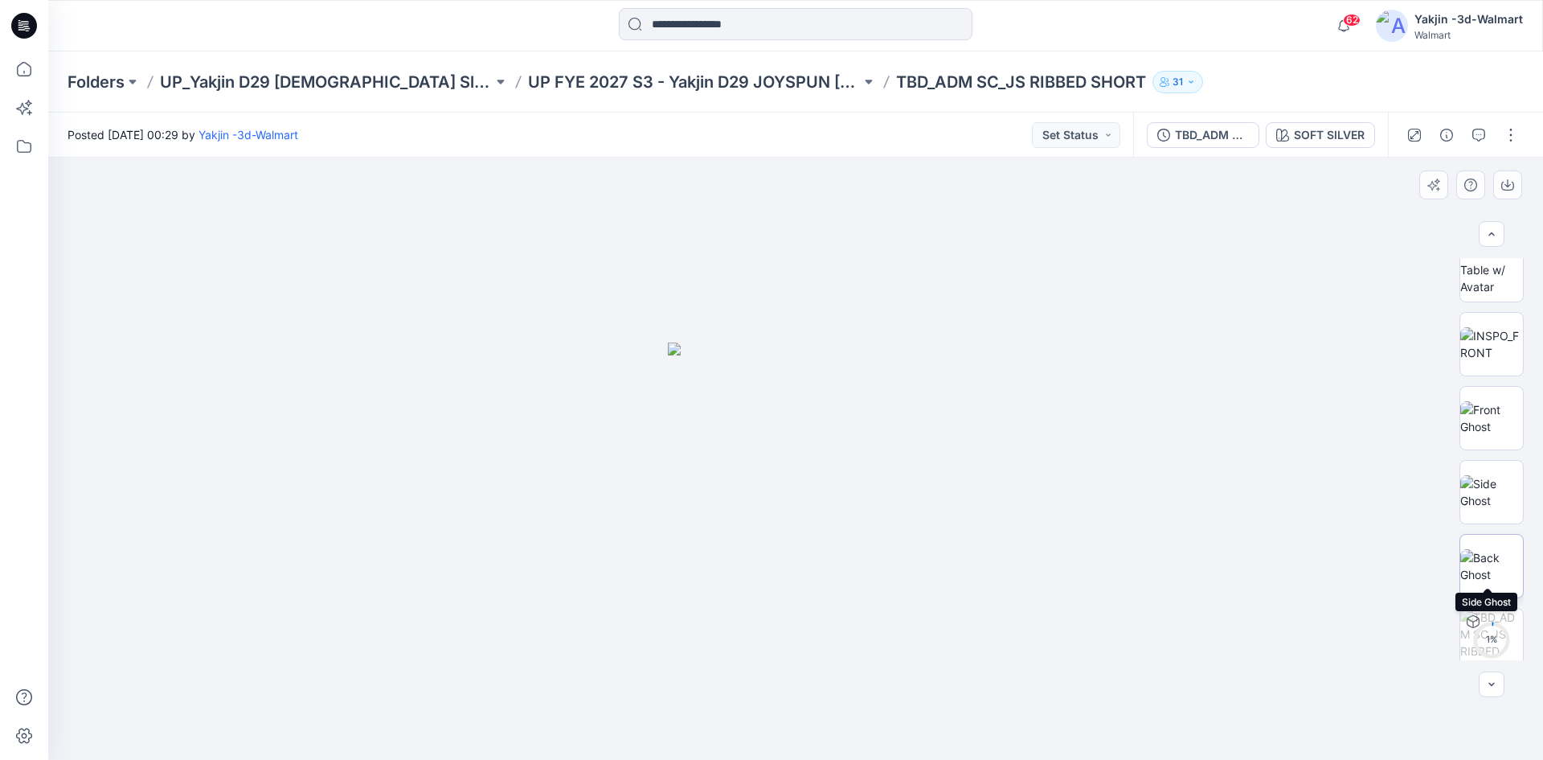
scroll to position [180, 0]
click at [1494, 631] on img at bounding box center [1491, 628] width 63 height 34
